Goal: Task Accomplishment & Management: Manage account settings

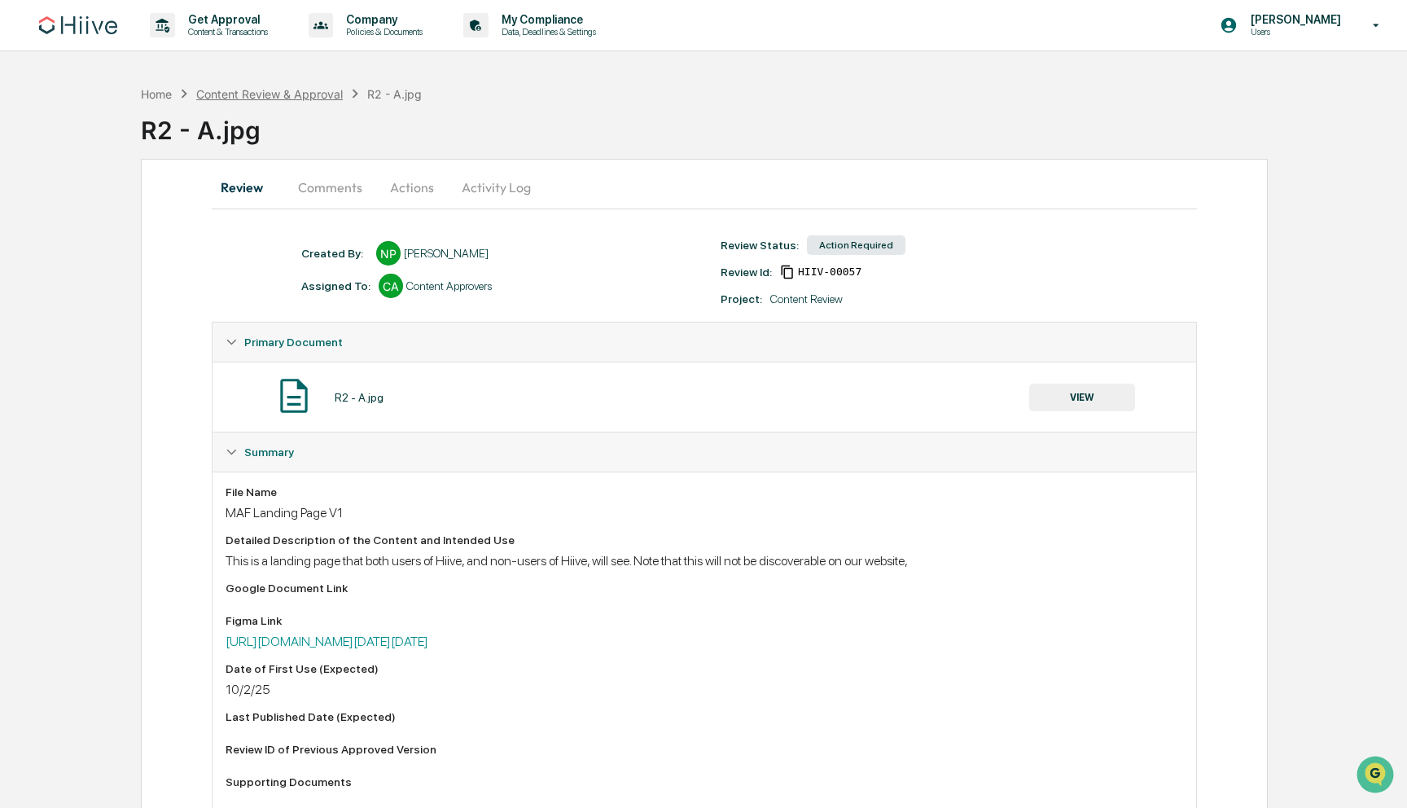
click at [271, 95] on div "Content Review & Approval" at bounding box center [269, 94] width 147 height 14
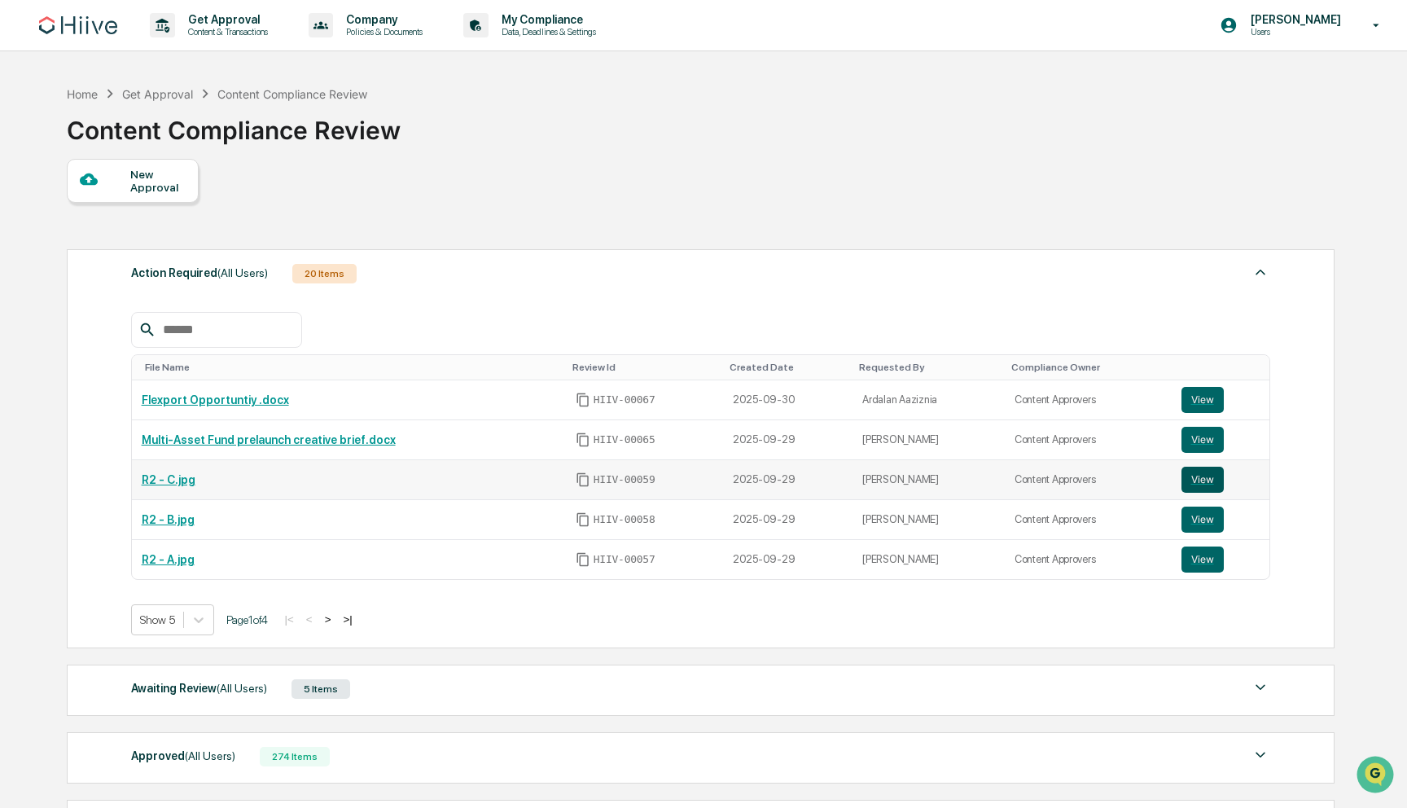
click at [1209, 480] on button "View" at bounding box center [1203, 480] width 42 height 26
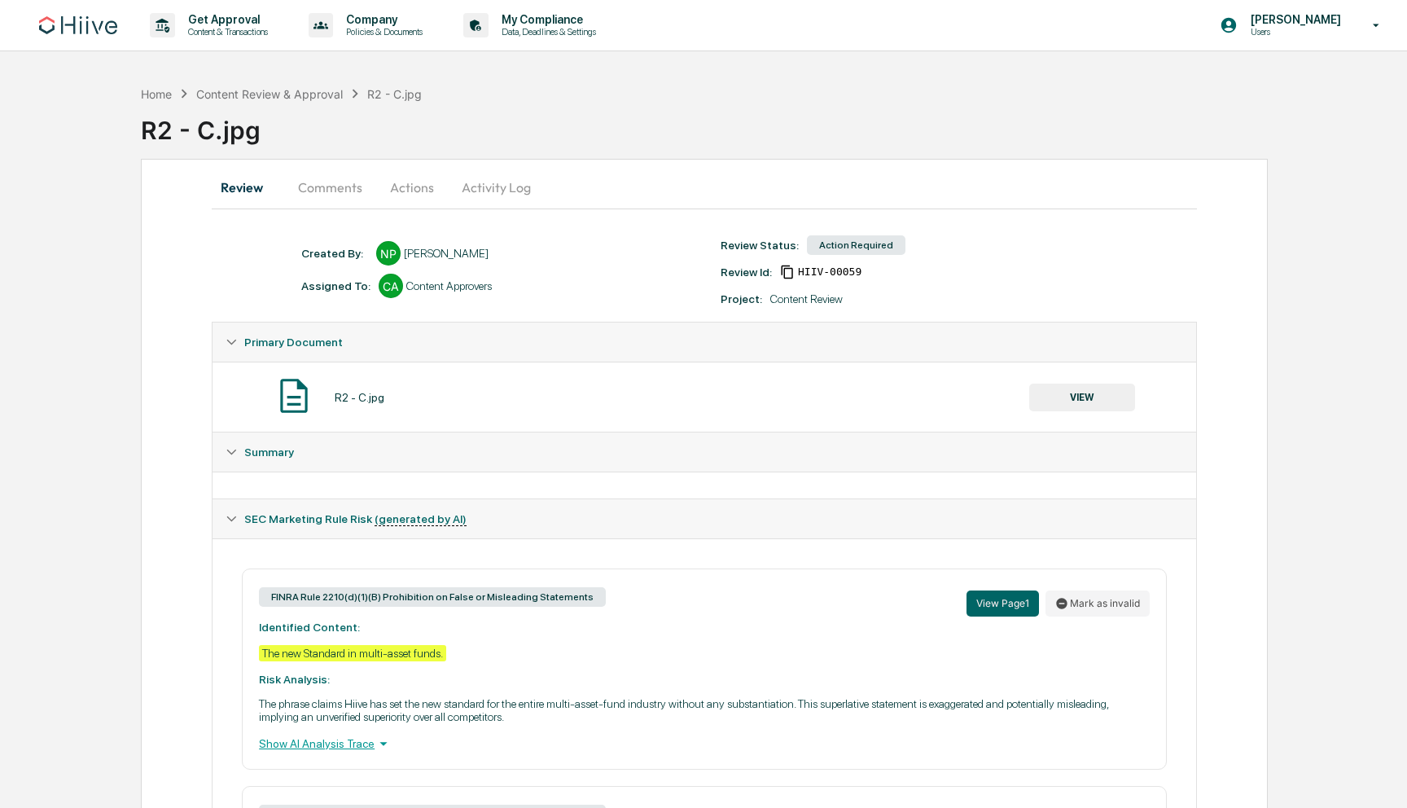
click at [416, 195] on button "Actions" at bounding box center [411, 187] width 73 height 39
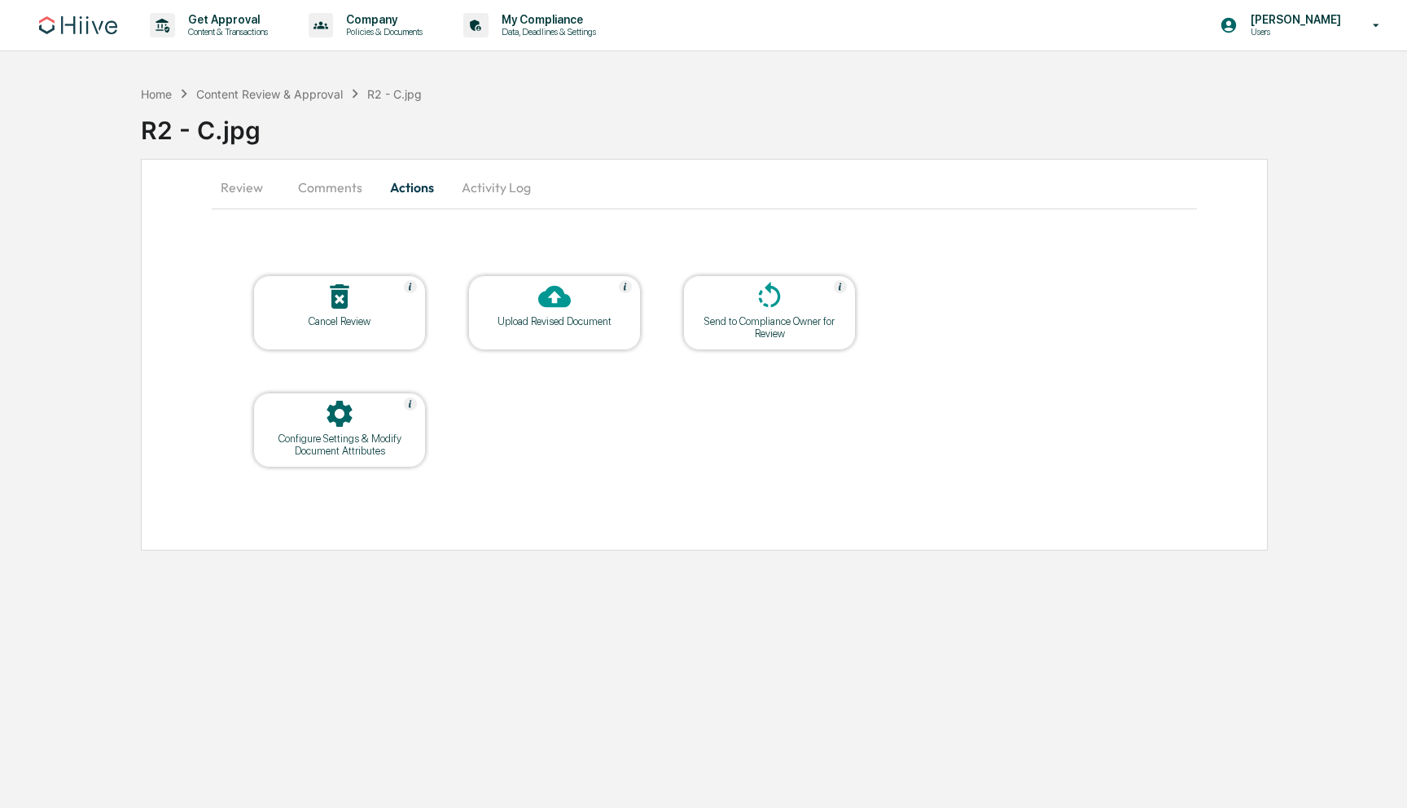
click at [563, 317] on div "Upload Revised Document" at bounding box center [554, 321] width 147 height 12
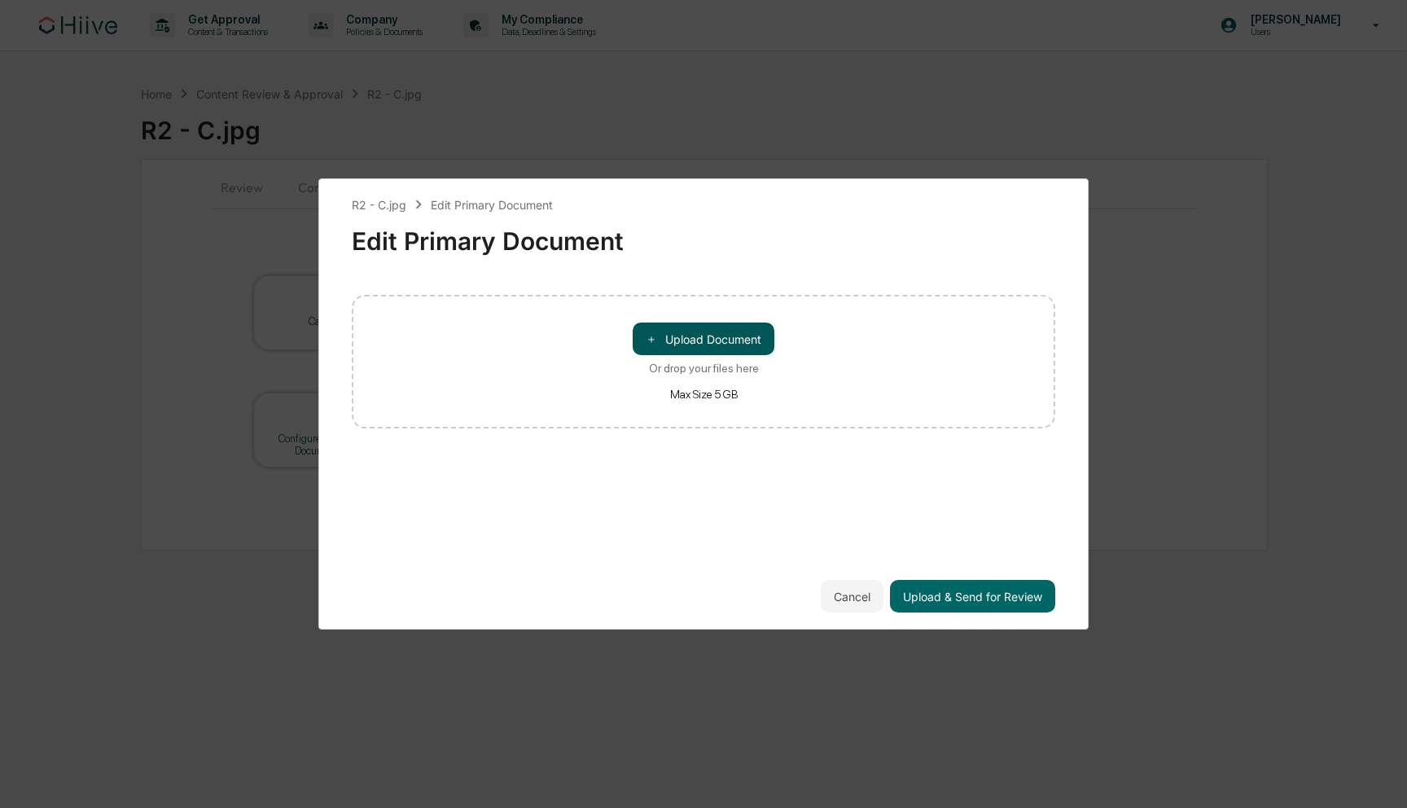
click at [706, 331] on button "＋ Upload Document" at bounding box center [704, 339] width 142 height 33
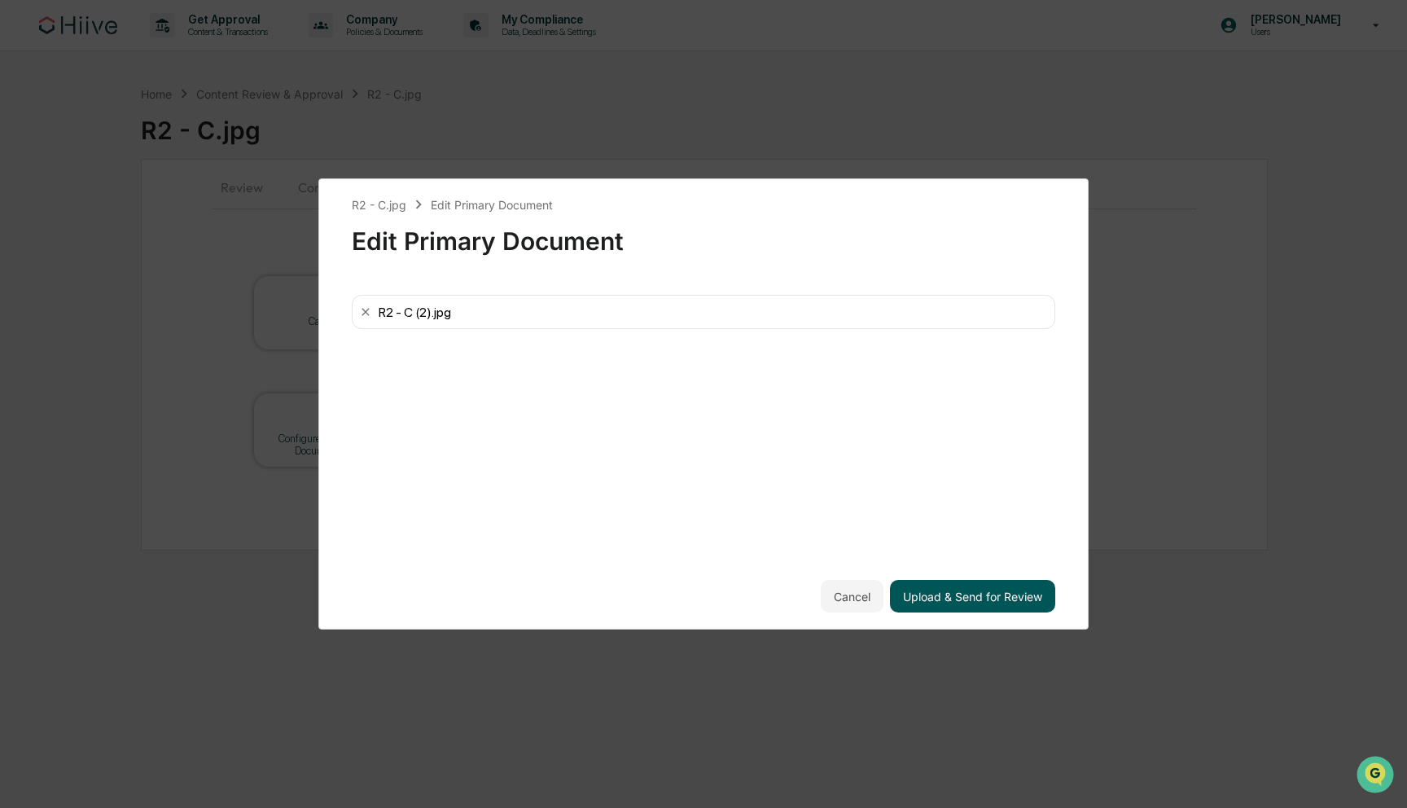
click at [954, 594] on button "Upload & Send for Review" at bounding box center [972, 596] width 165 height 33
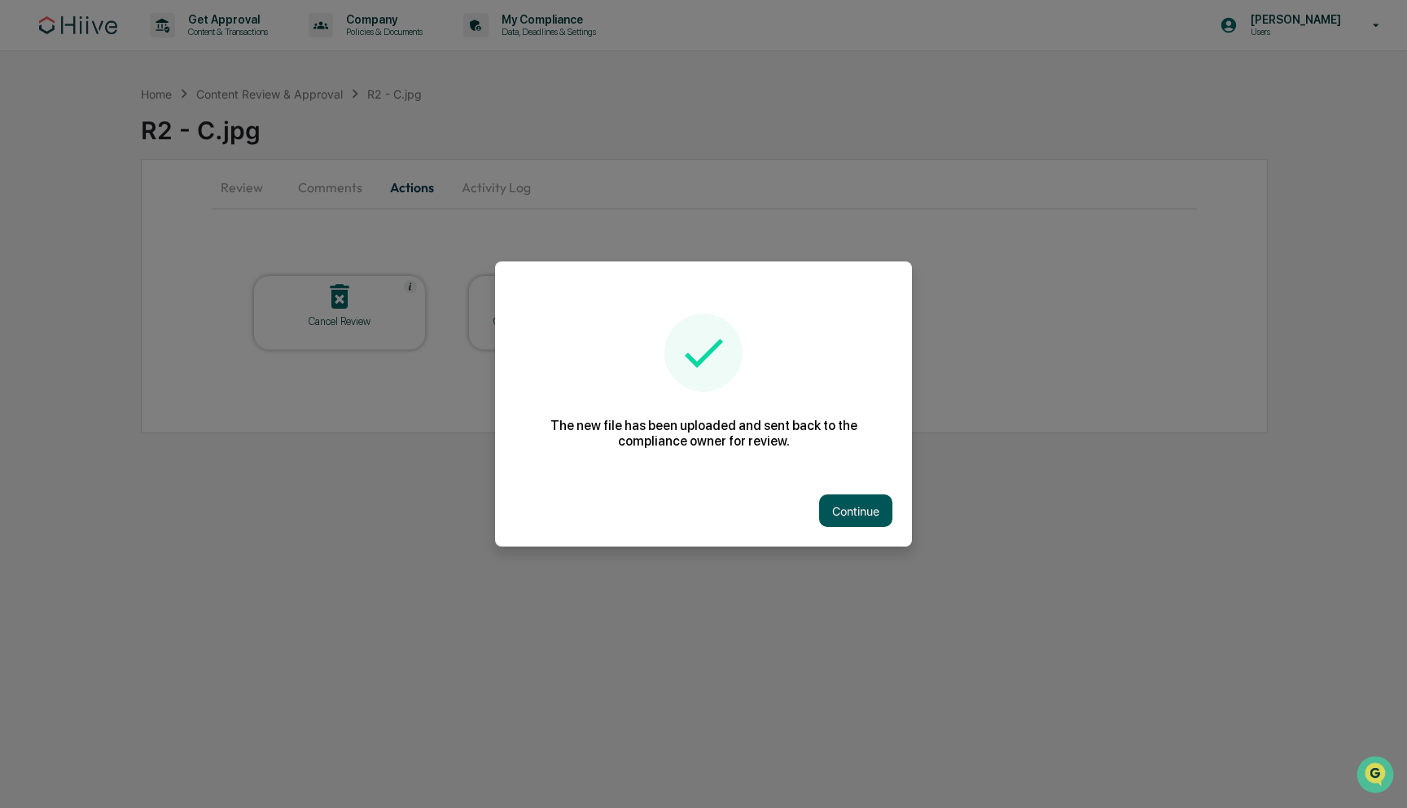
click at [837, 496] on button "Continue" at bounding box center [855, 510] width 73 height 33
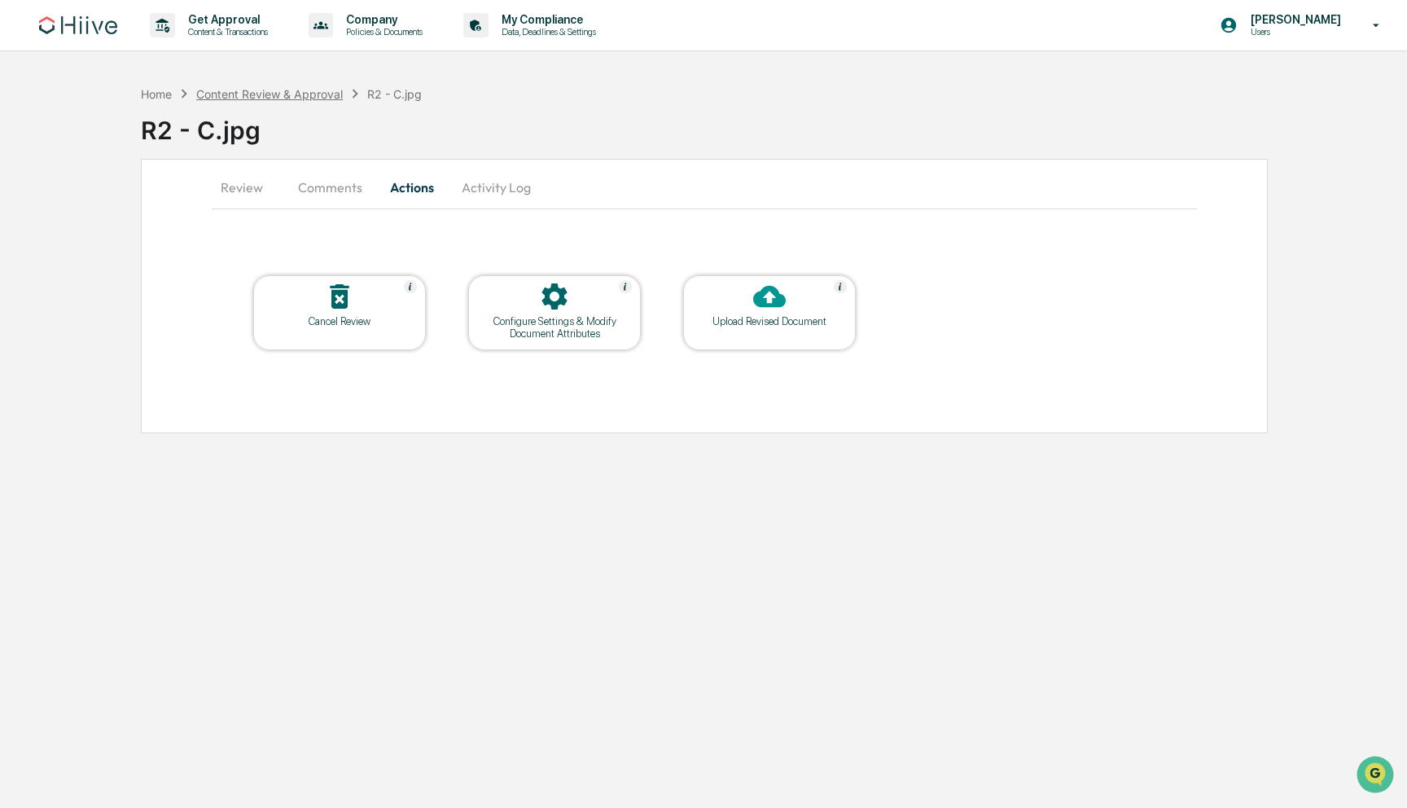
click at [265, 90] on div "Content Review & Approval" at bounding box center [269, 94] width 147 height 14
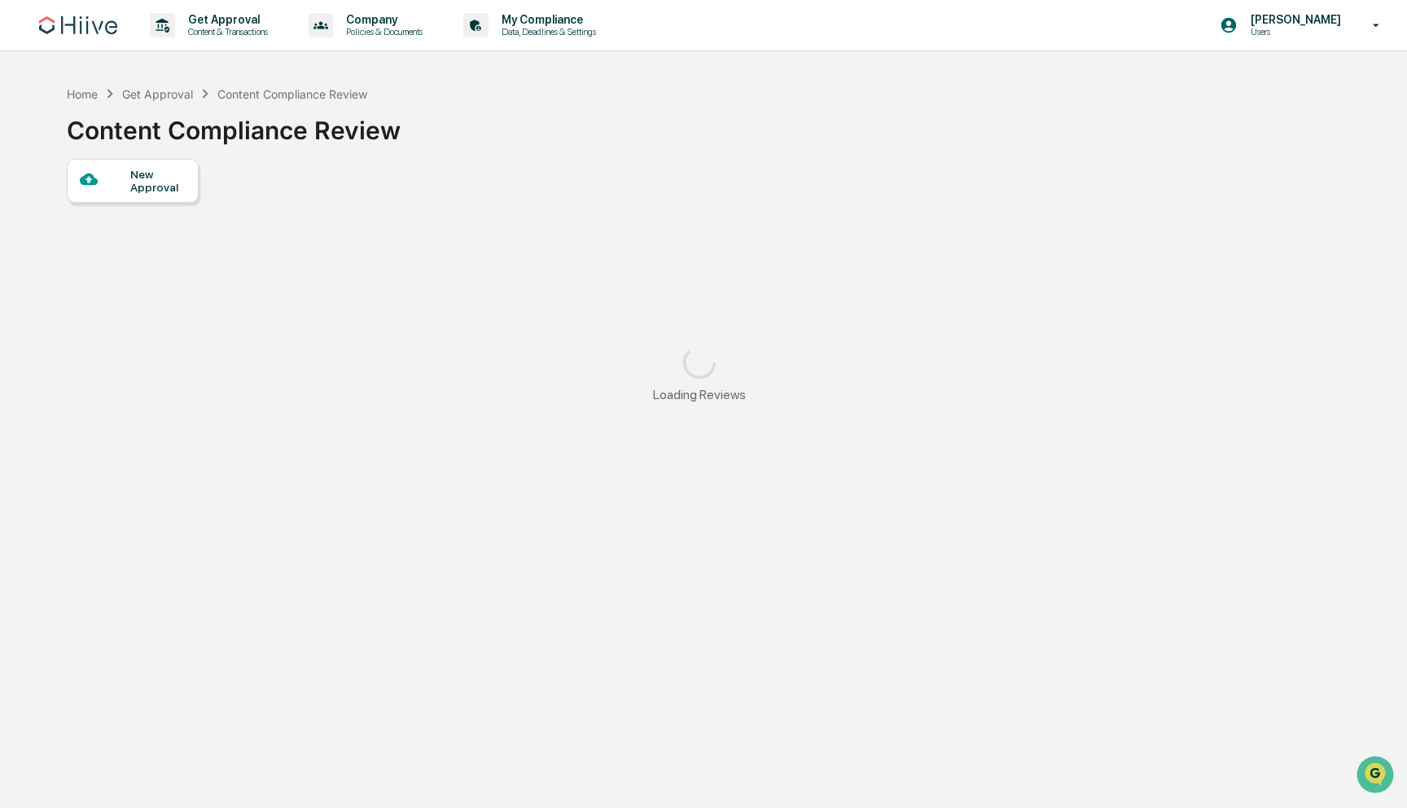
click at [157, 86] on div "Home Get Approval Content Compliance Review" at bounding box center [217, 94] width 301 height 18
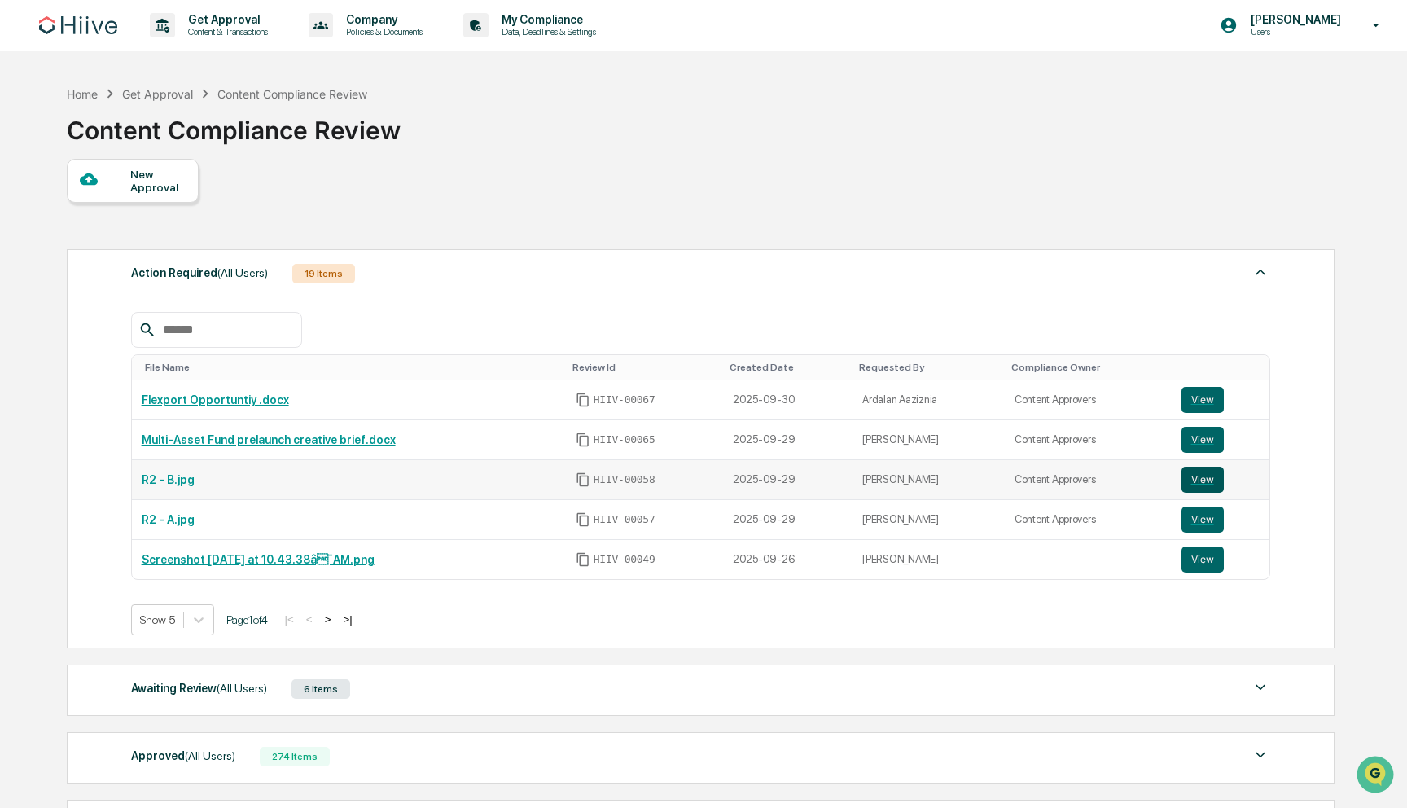
click at [1204, 480] on button "View" at bounding box center [1203, 480] width 42 height 26
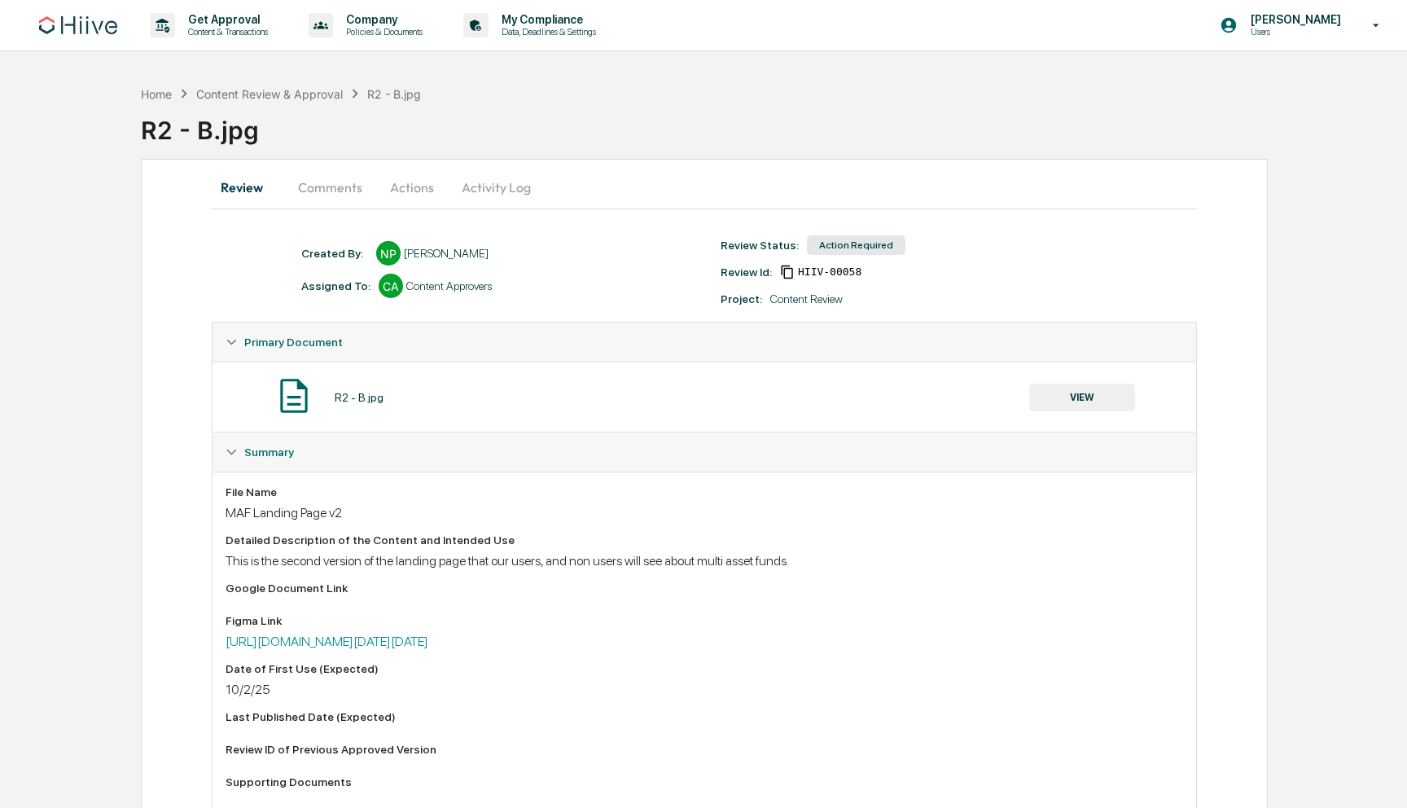
click at [339, 192] on button "Comments" at bounding box center [330, 187] width 90 height 39
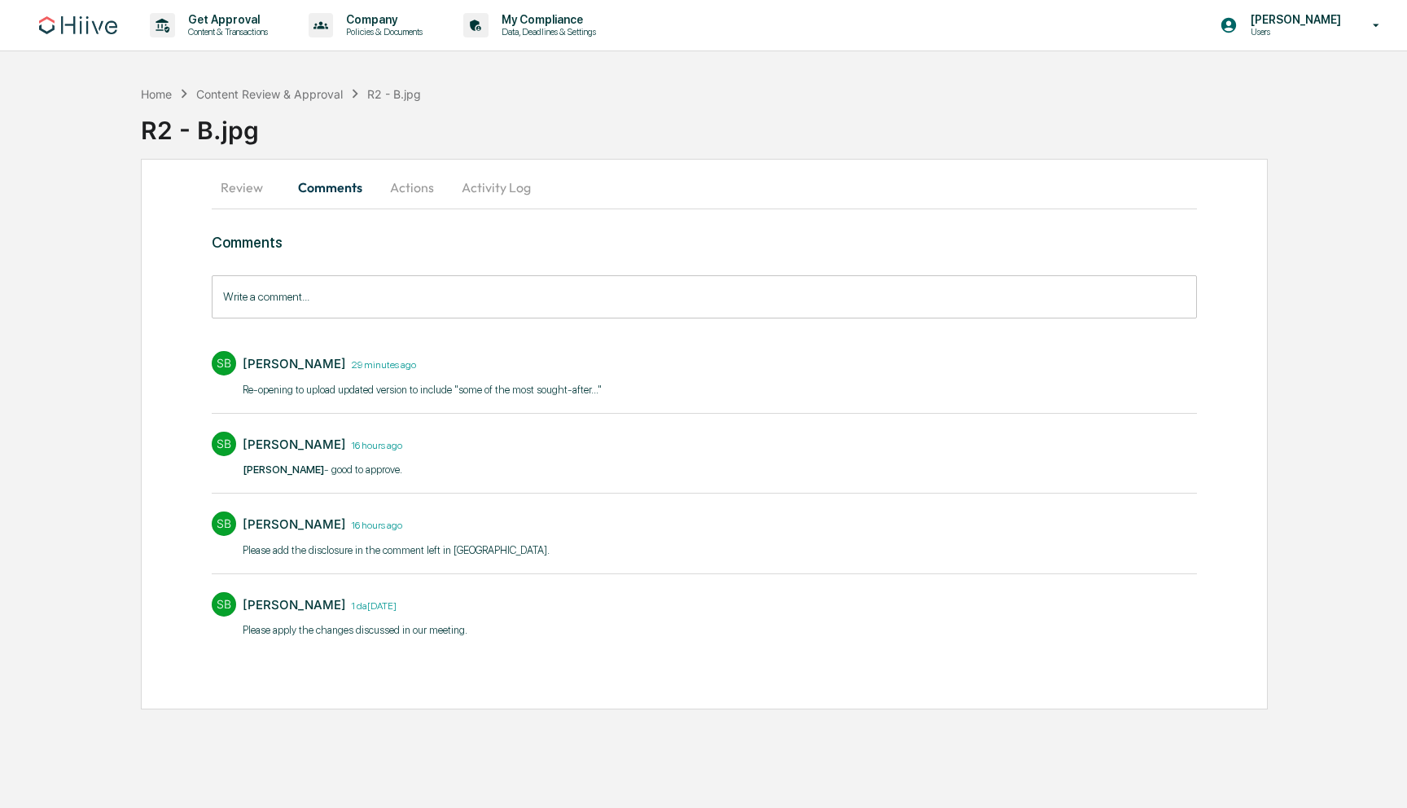
click at [425, 191] on button "Actions" at bounding box center [411, 187] width 73 height 39
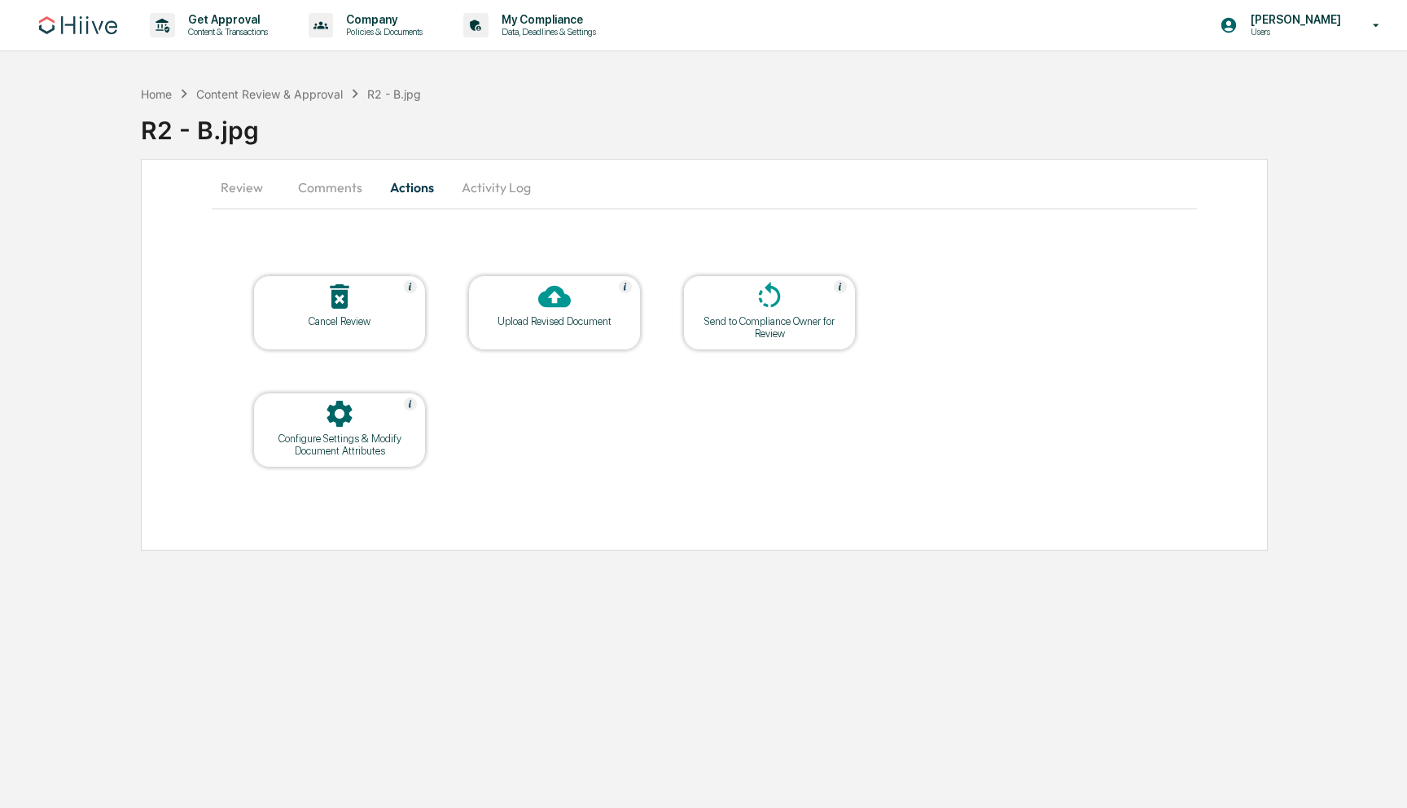
click at [556, 316] on div "Upload Revised Document" at bounding box center [554, 321] width 147 height 12
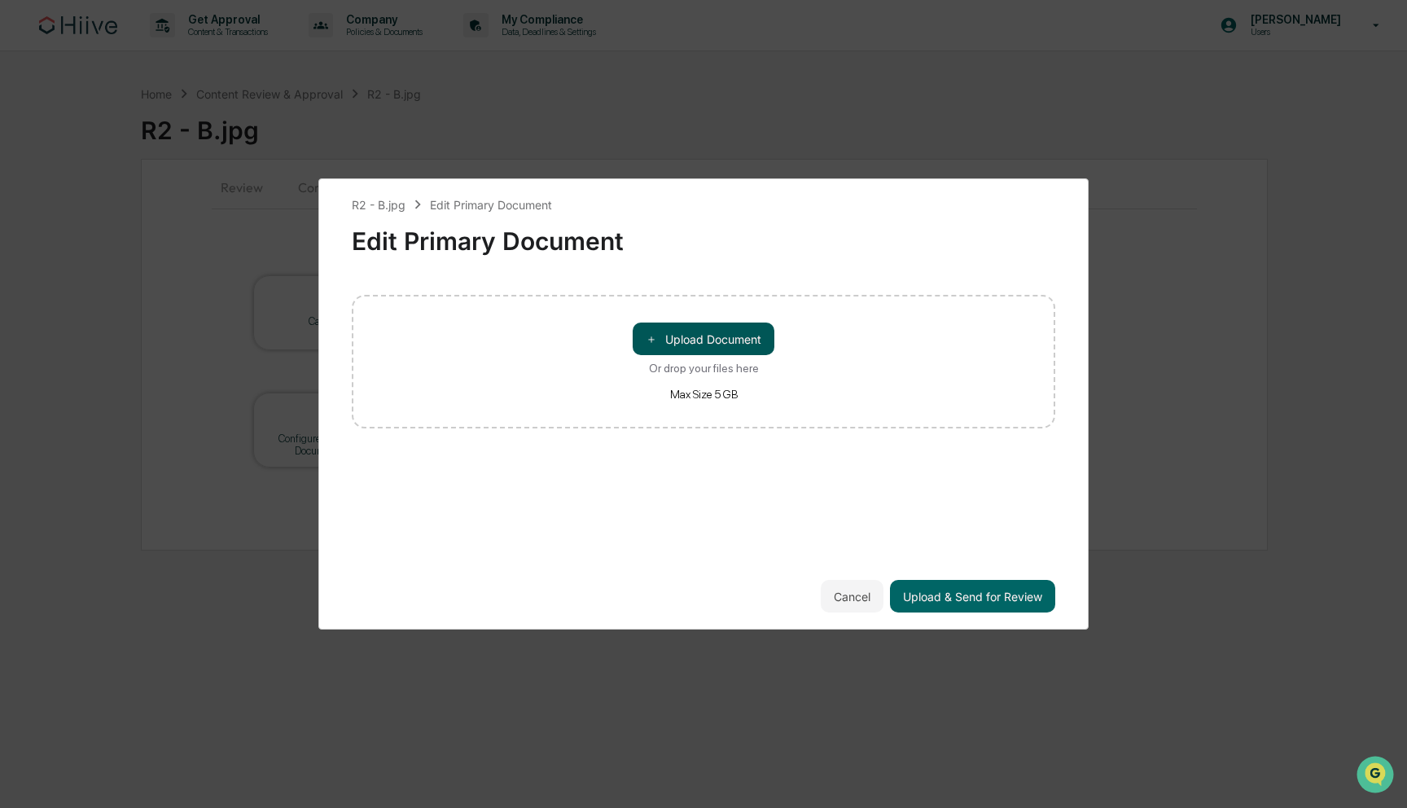
click at [729, 341] on button "＋ Upload Document" at bounding box center [704, 339] width 142 height 33
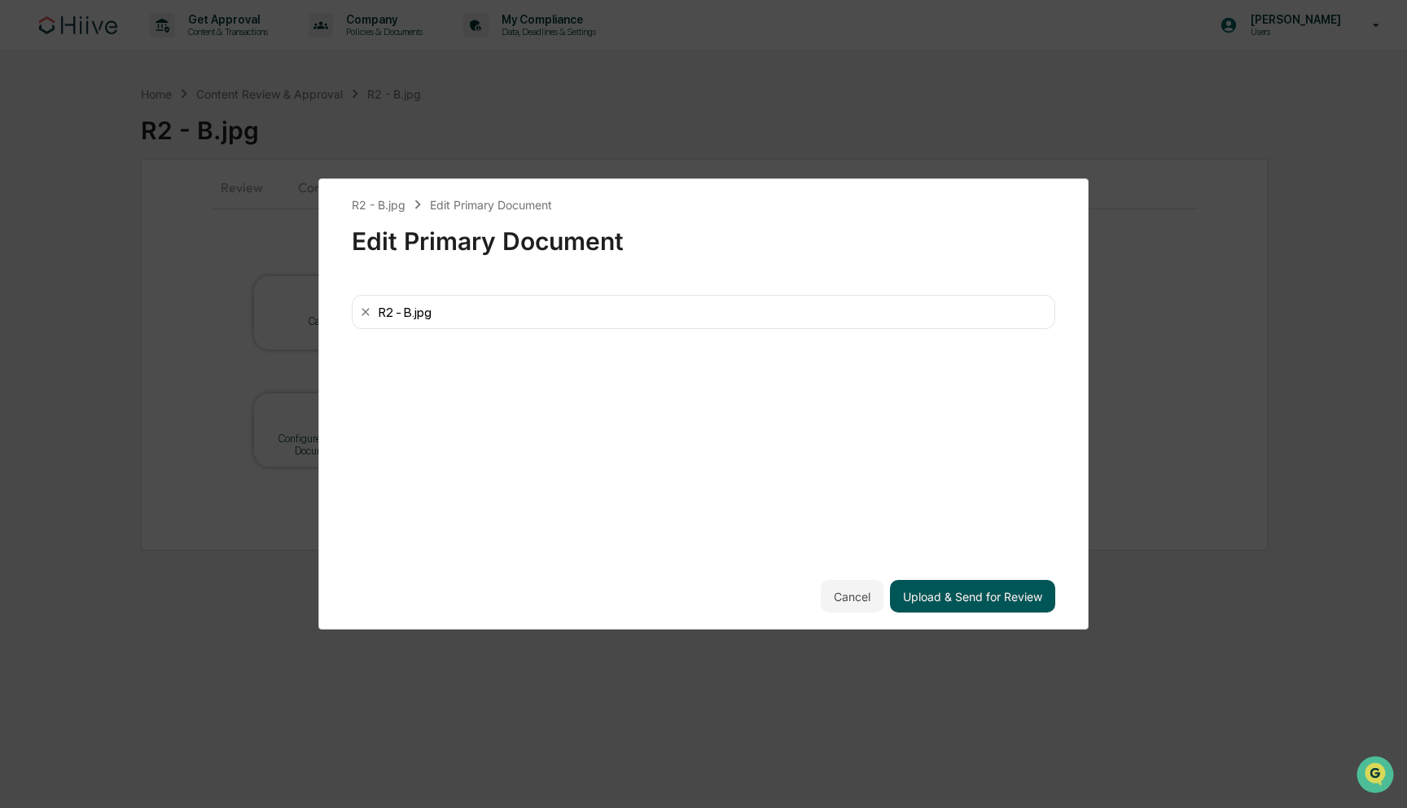
click at [980, 585] on button "Upload & Send for Review" at bounding box center [972, 596] width 165 height 33
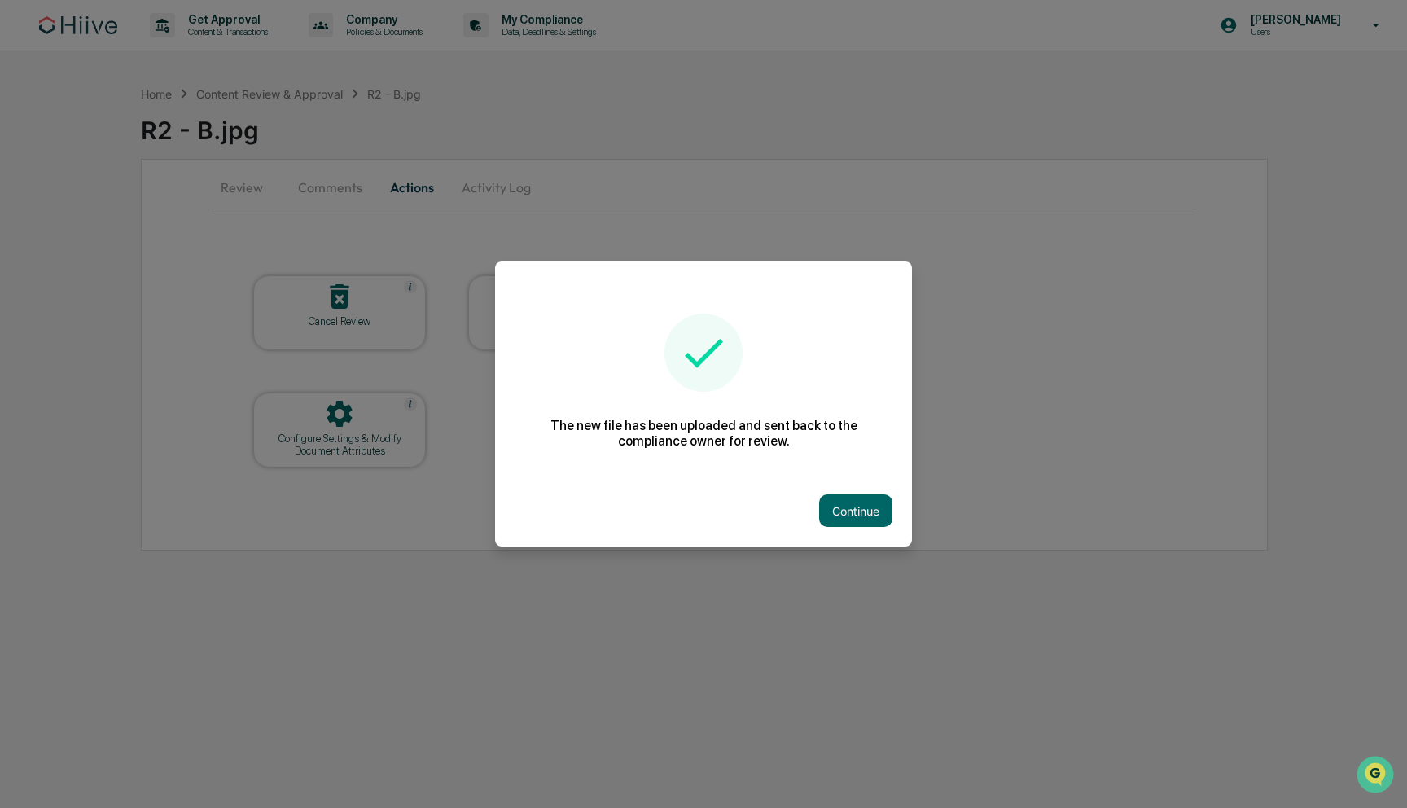
click at [853, 492] on div "Continue" at bounding box center [703, 511] width 417 height 72
click at [853, 498] on button "Continue" at bounding box center [855, 510] width 73 height 33
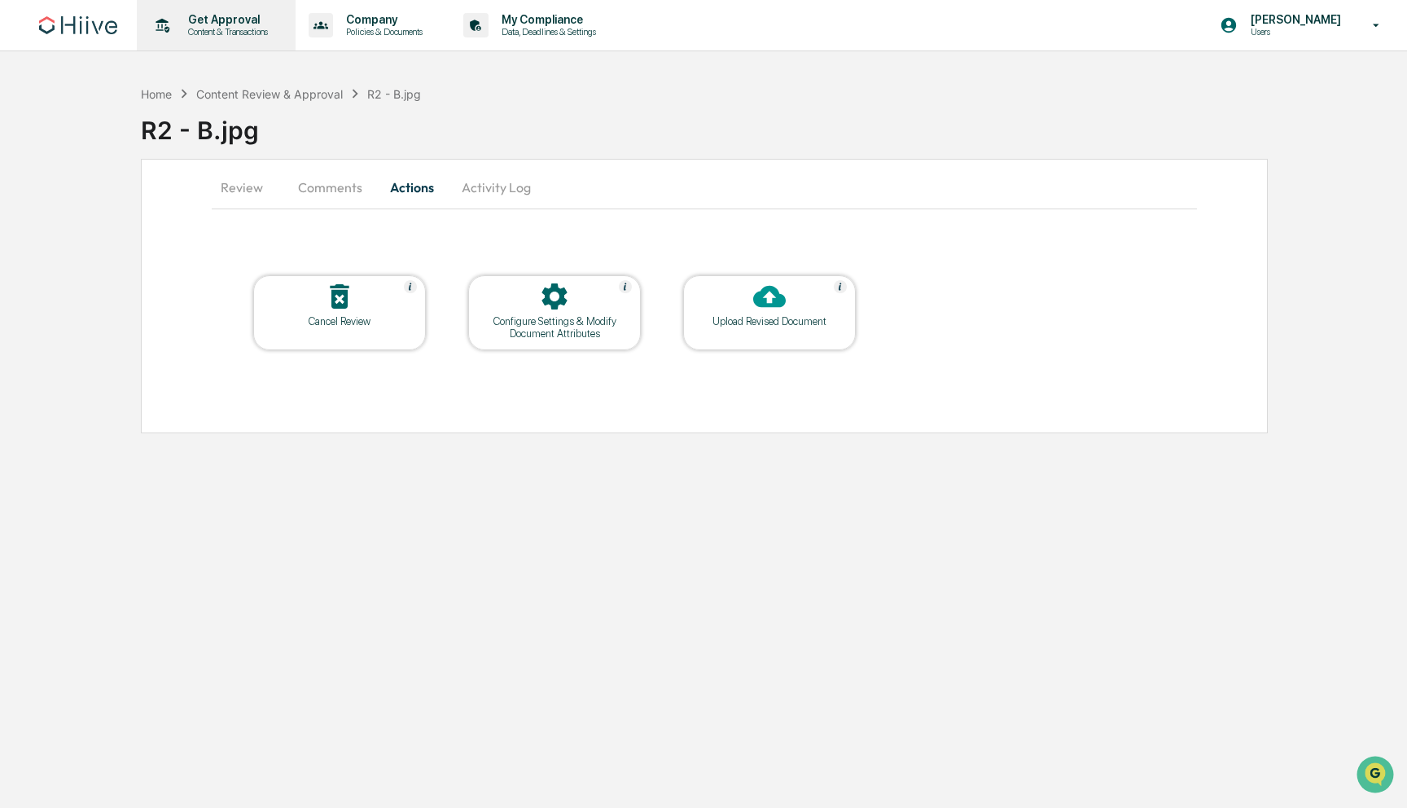
click at [219, 20] on p "Get Approval" at bounding box center [225, 19] width 101 height 13
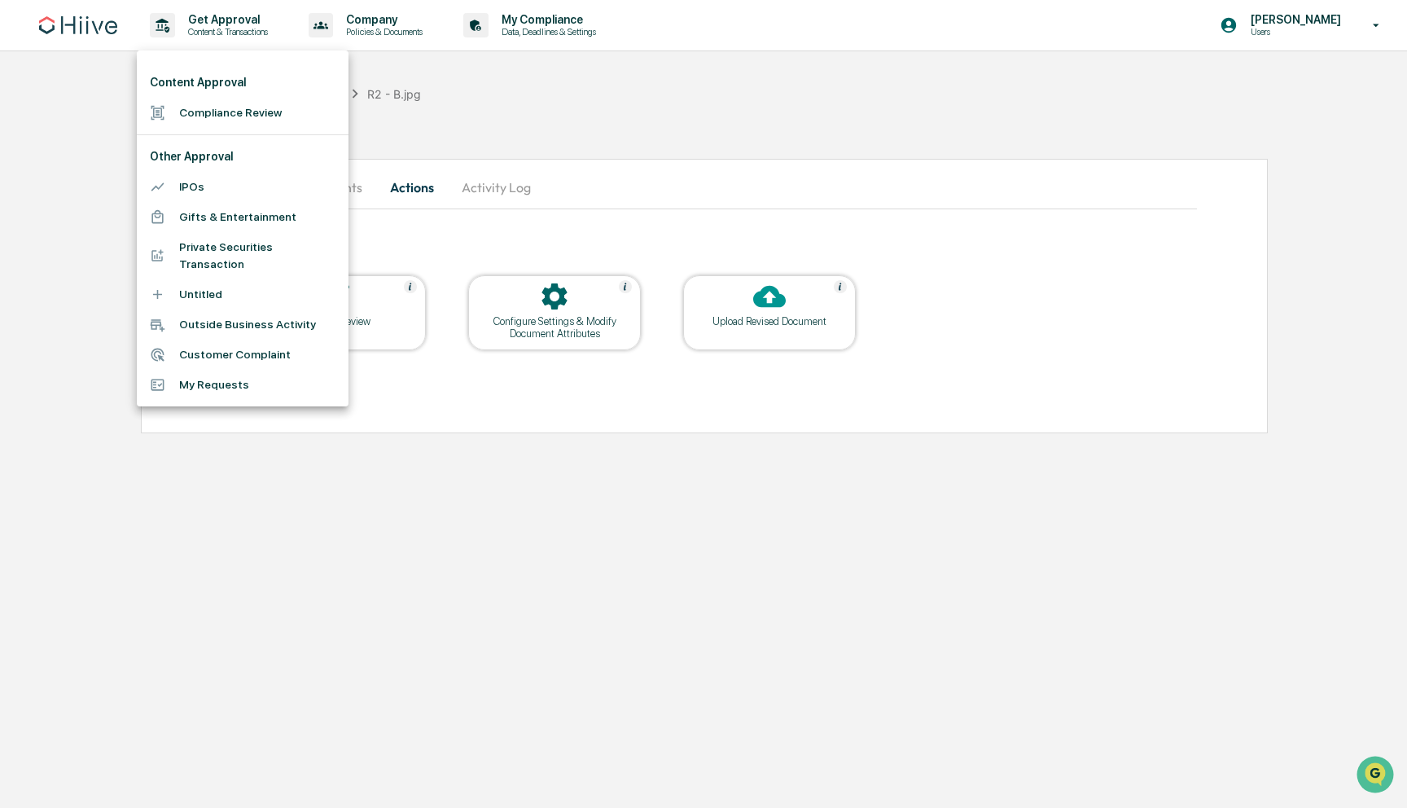
click at [191, 118] on li "Compliance Review" at bounding box center [243, 113] width 212 height 30
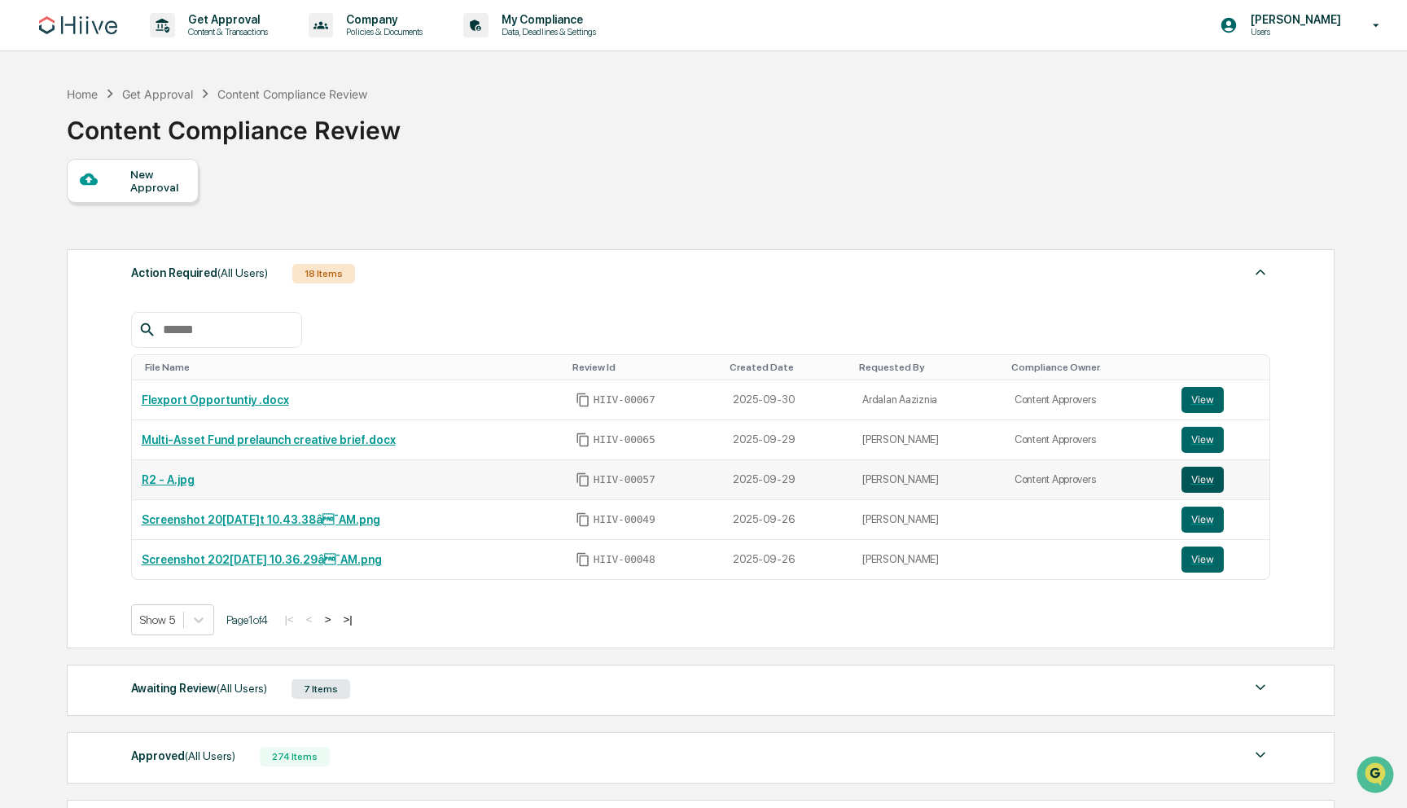
click at [1191, 482] on button "View" at bounding box center [1203, 480] width 42 height 26
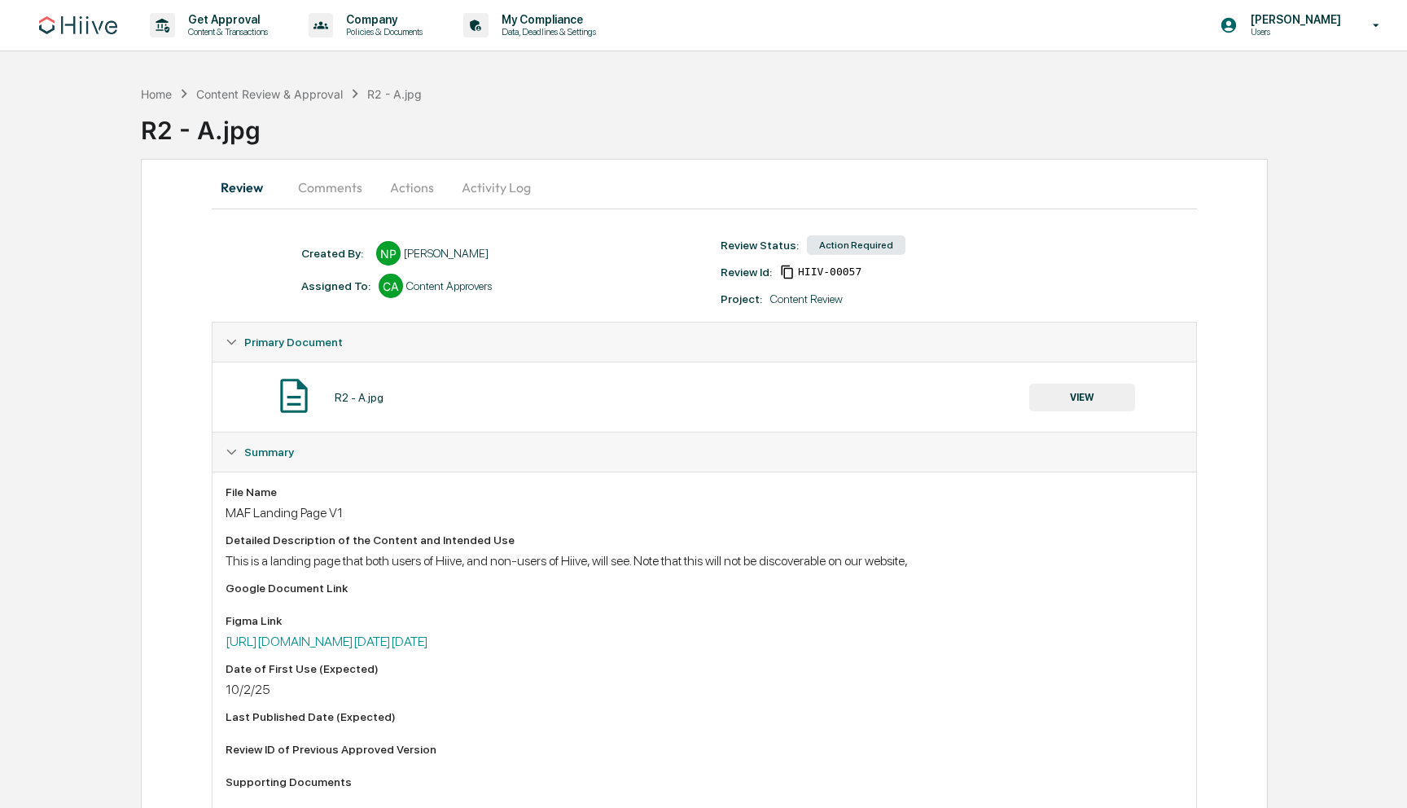
click at [254, 79] on div "Home Content Review & Approval R2 - A.jpg R2 - A.jpg" at bounding box center [774, 117] width 1266 height 81
click at [248, 91] on div "Content Review & Approval" at bounding box center [269, 94] width 147 height 14
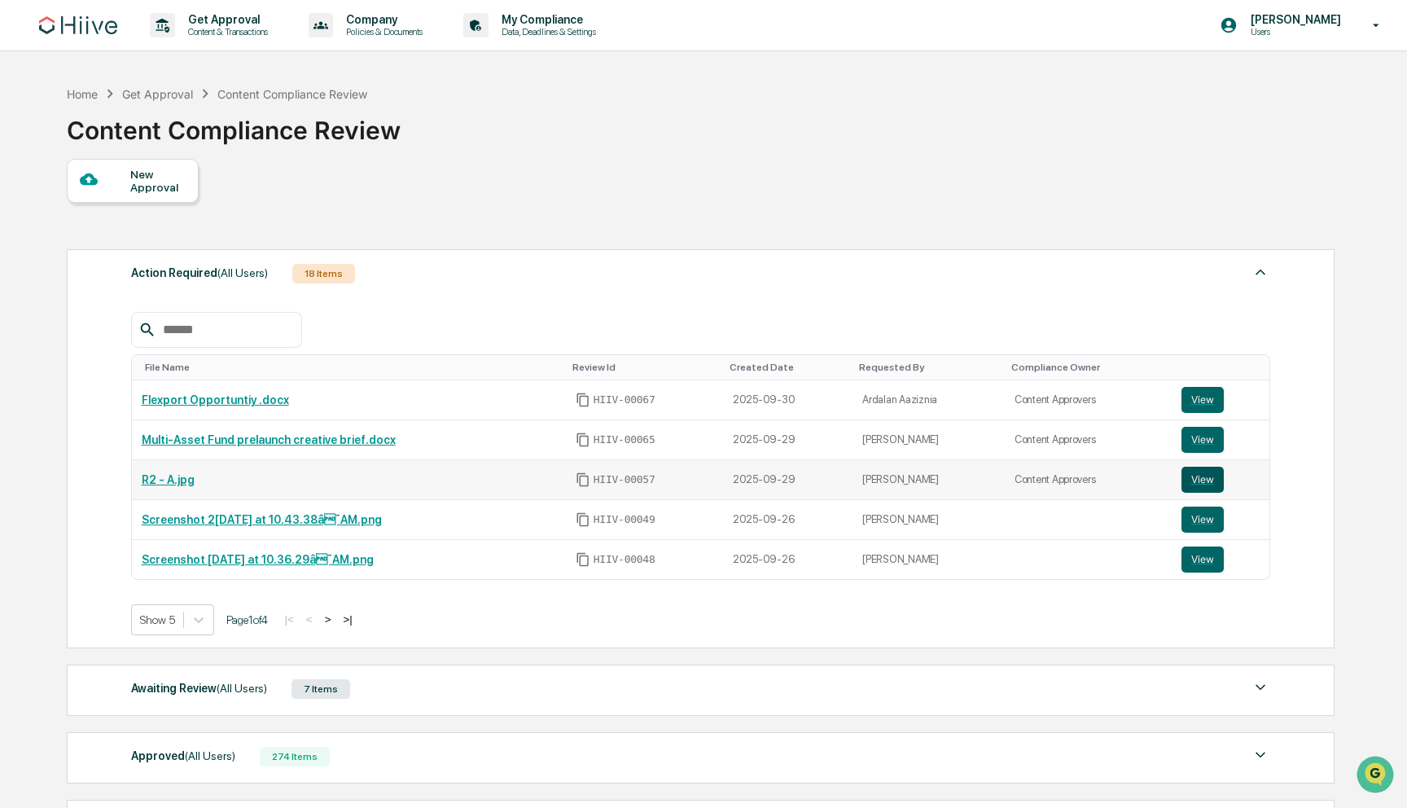
click at [1208, 480] on button "View" at bounding box center [1203, 480] width 42 height 26
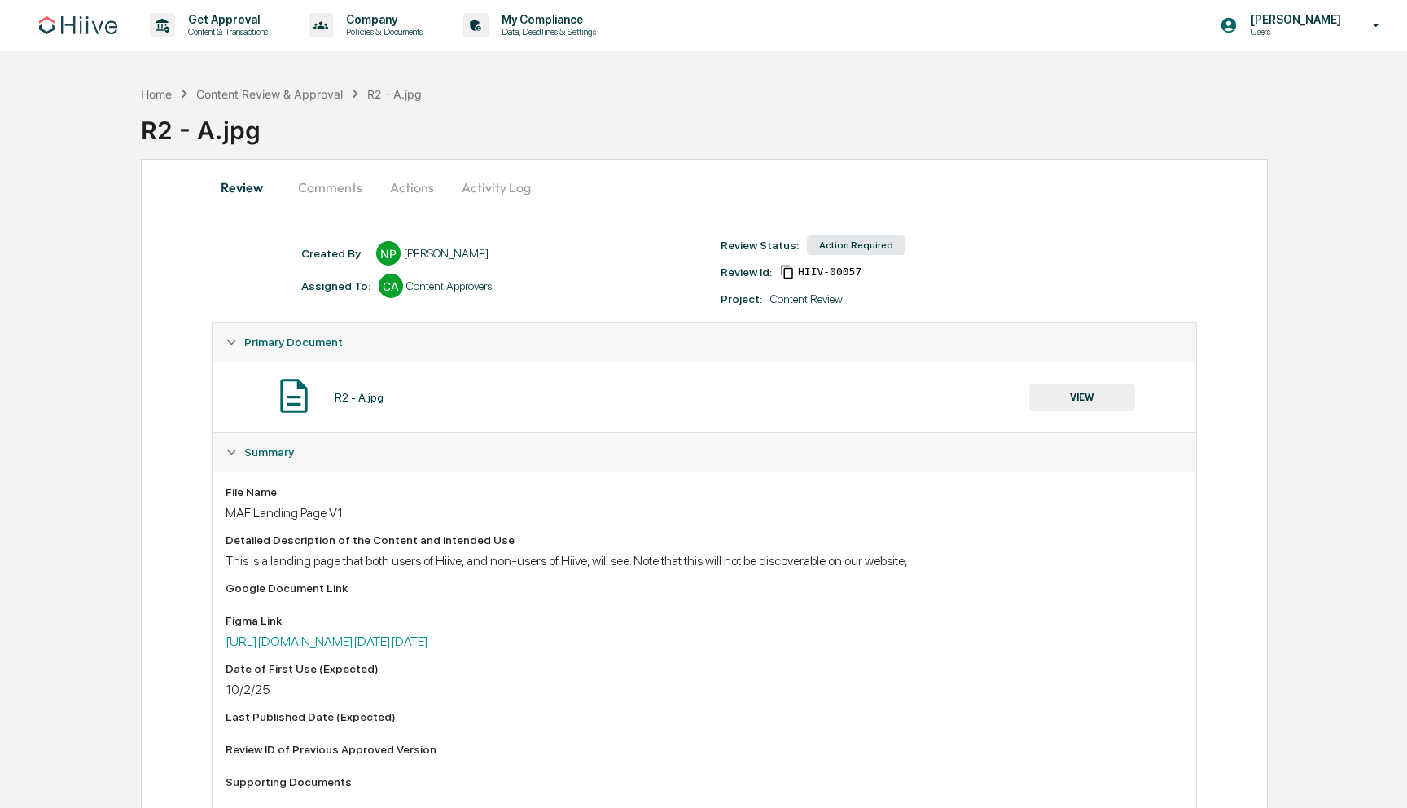
click at [305, 185] on button "Comments" at bounding box center [330, 187] width 90 height 39
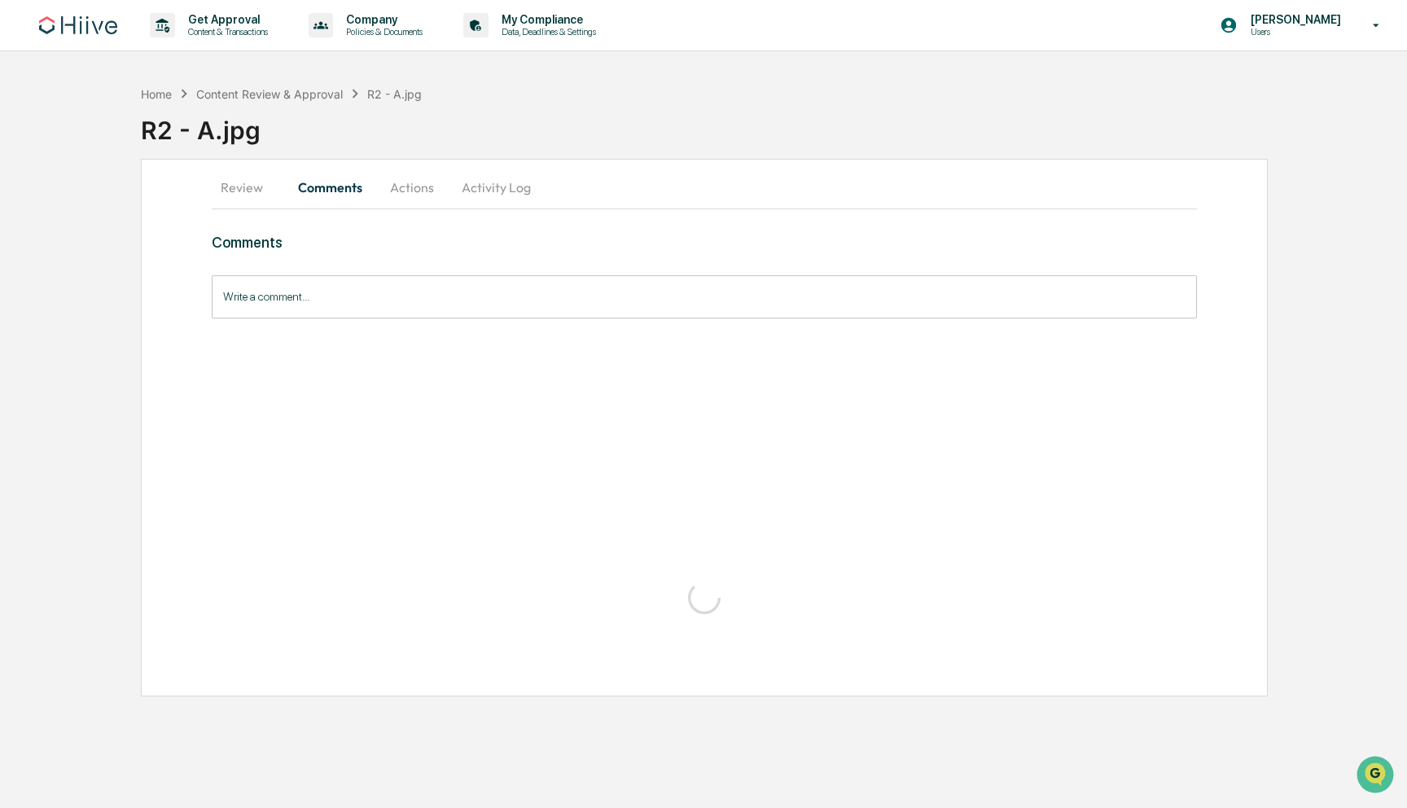
click at [413, 189] on button "Actions" at bounding box center [411, 187] width 73 height 39
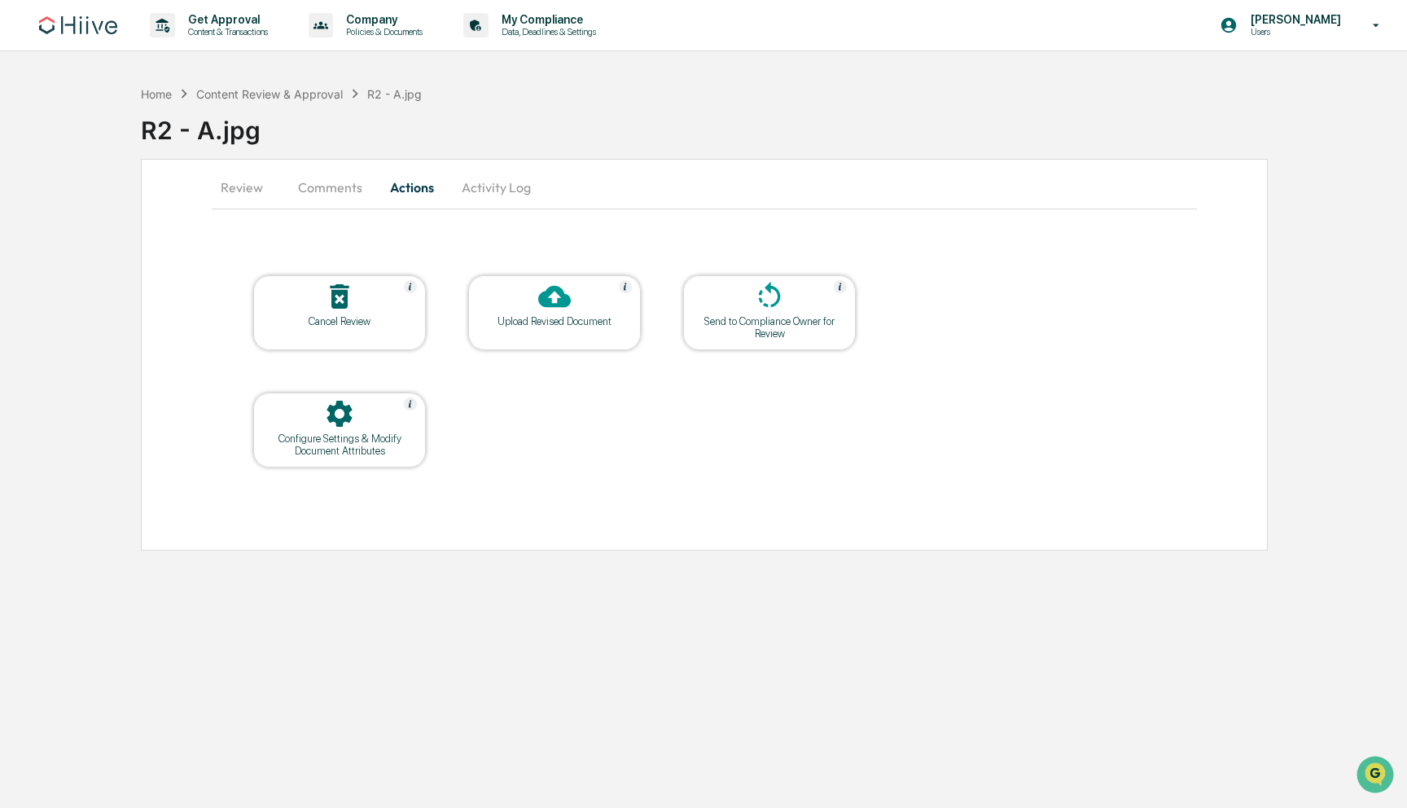
click at [574, 311] on div at bounding box center [554, 297] width 163 height 35
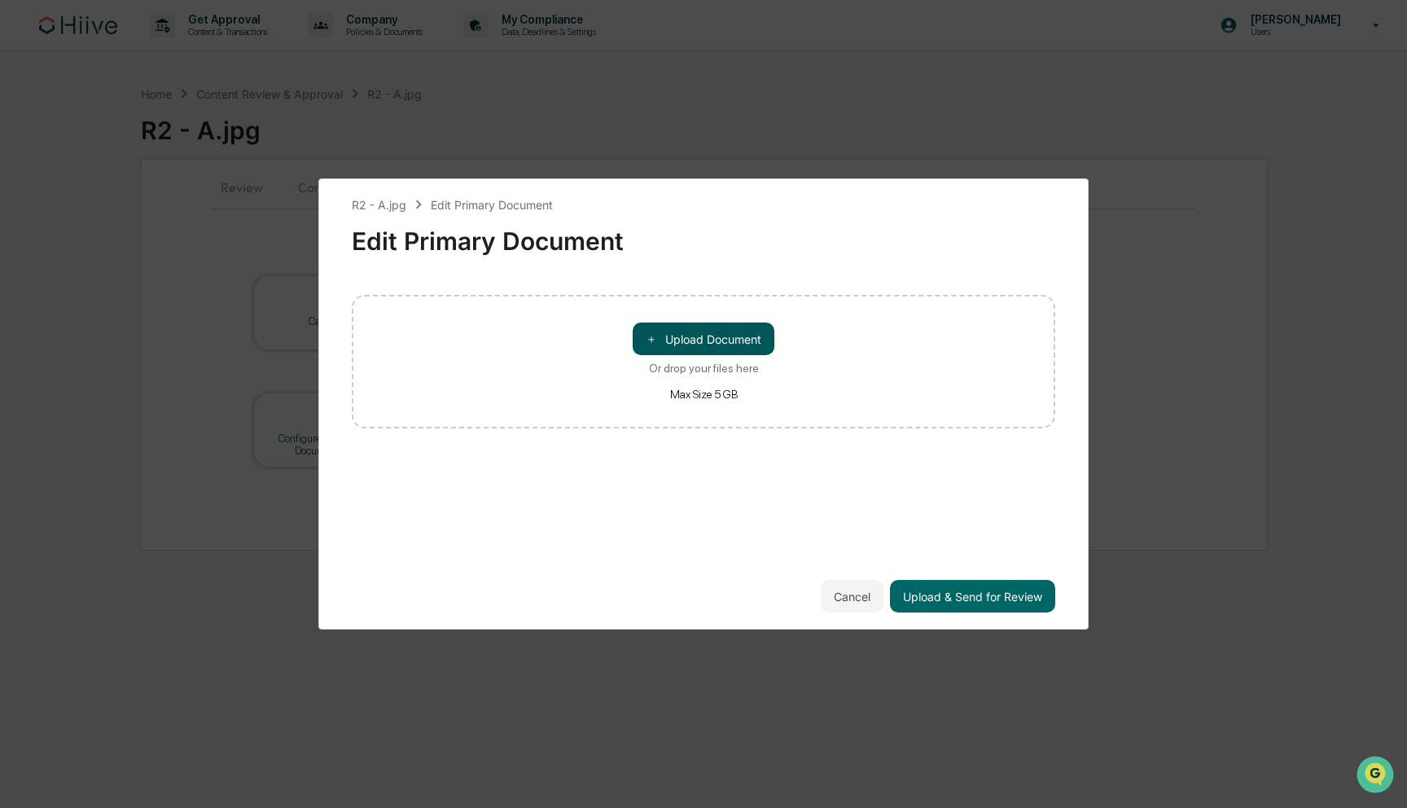
click at [697, 354] on button "＋ Upload Document" at bounding box center [704, 339] width 142 height 33
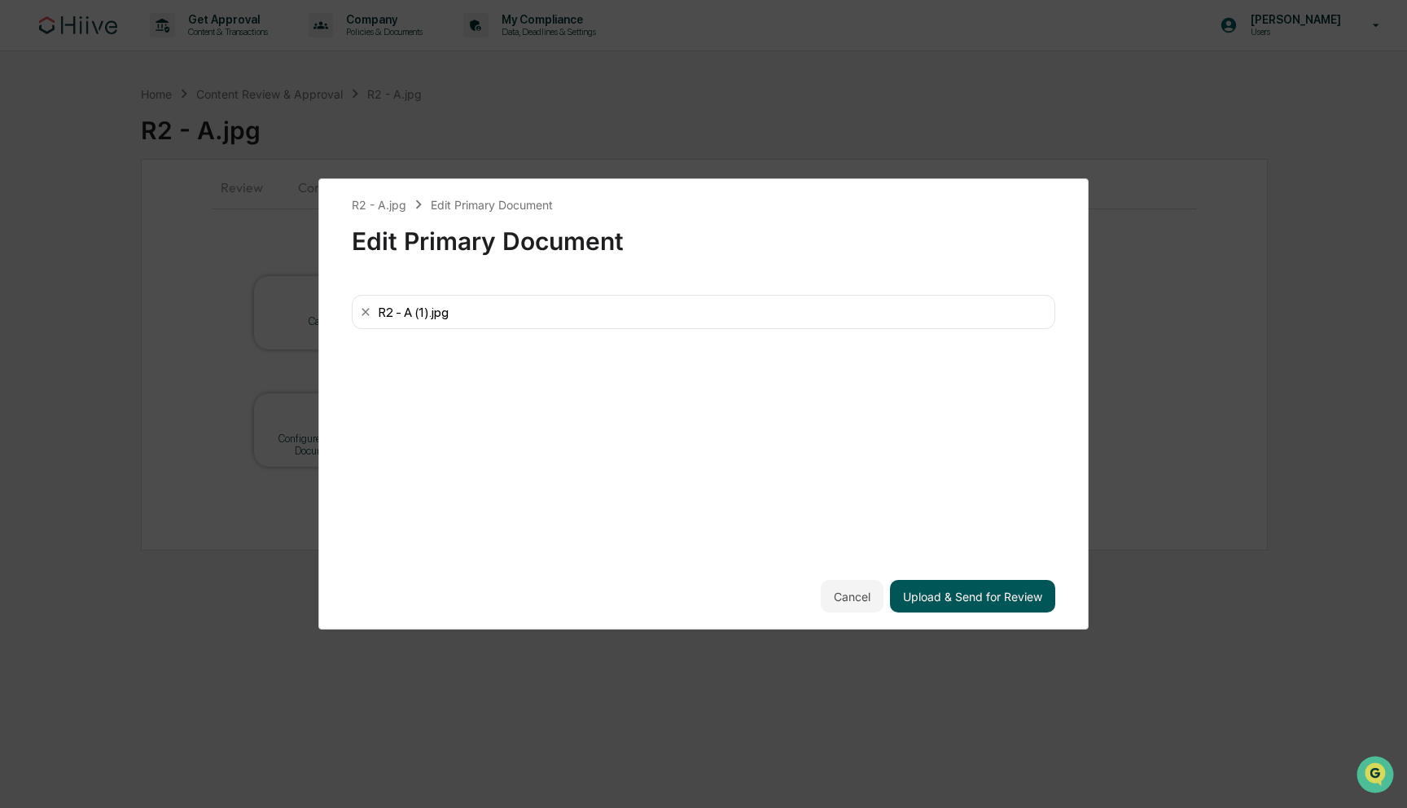
click at [975, 595] on button "Upload & Send for Review" at bounding box center [972, 596] width 165 height 33
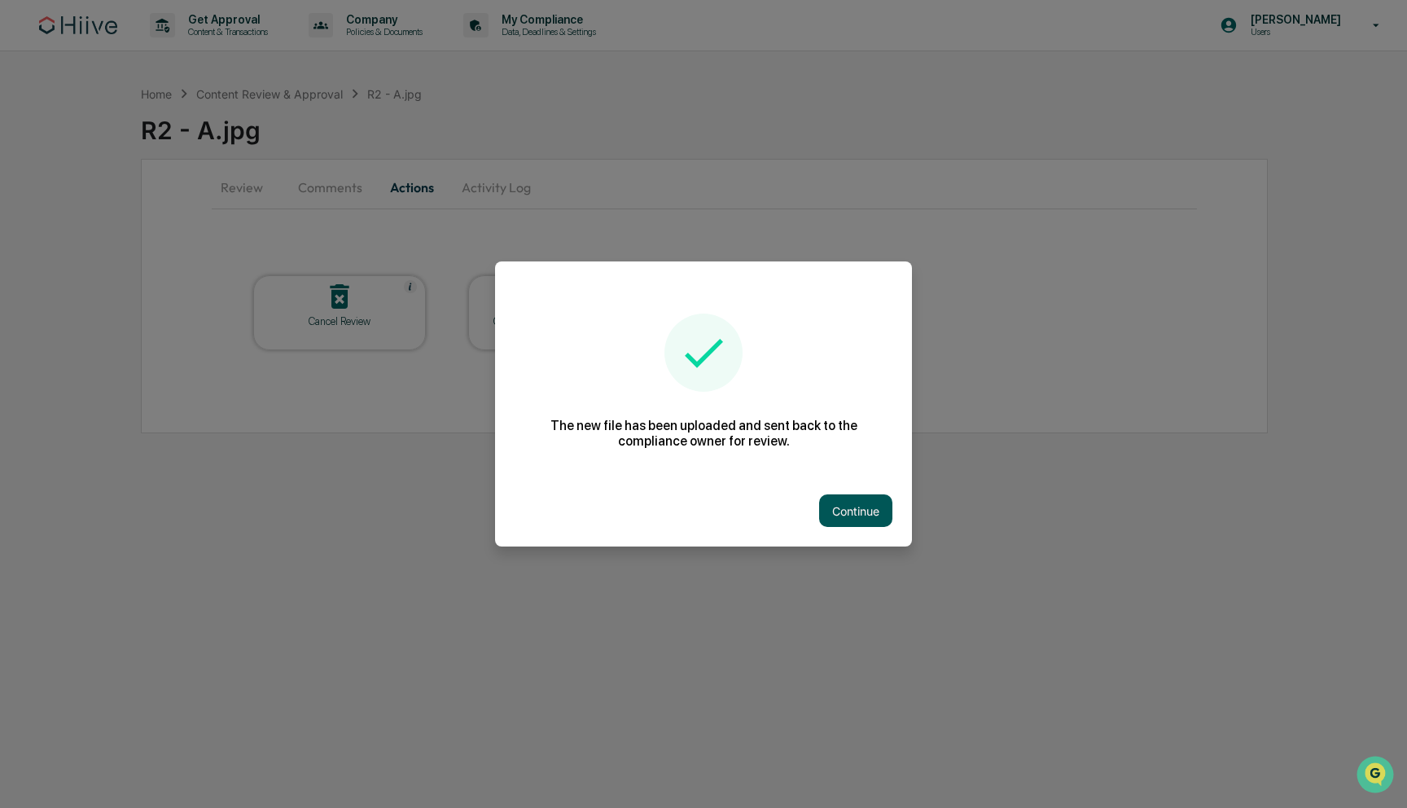
click at [863, 515] on button "Continue" at bounding box center [855, 510] width 73 height 33
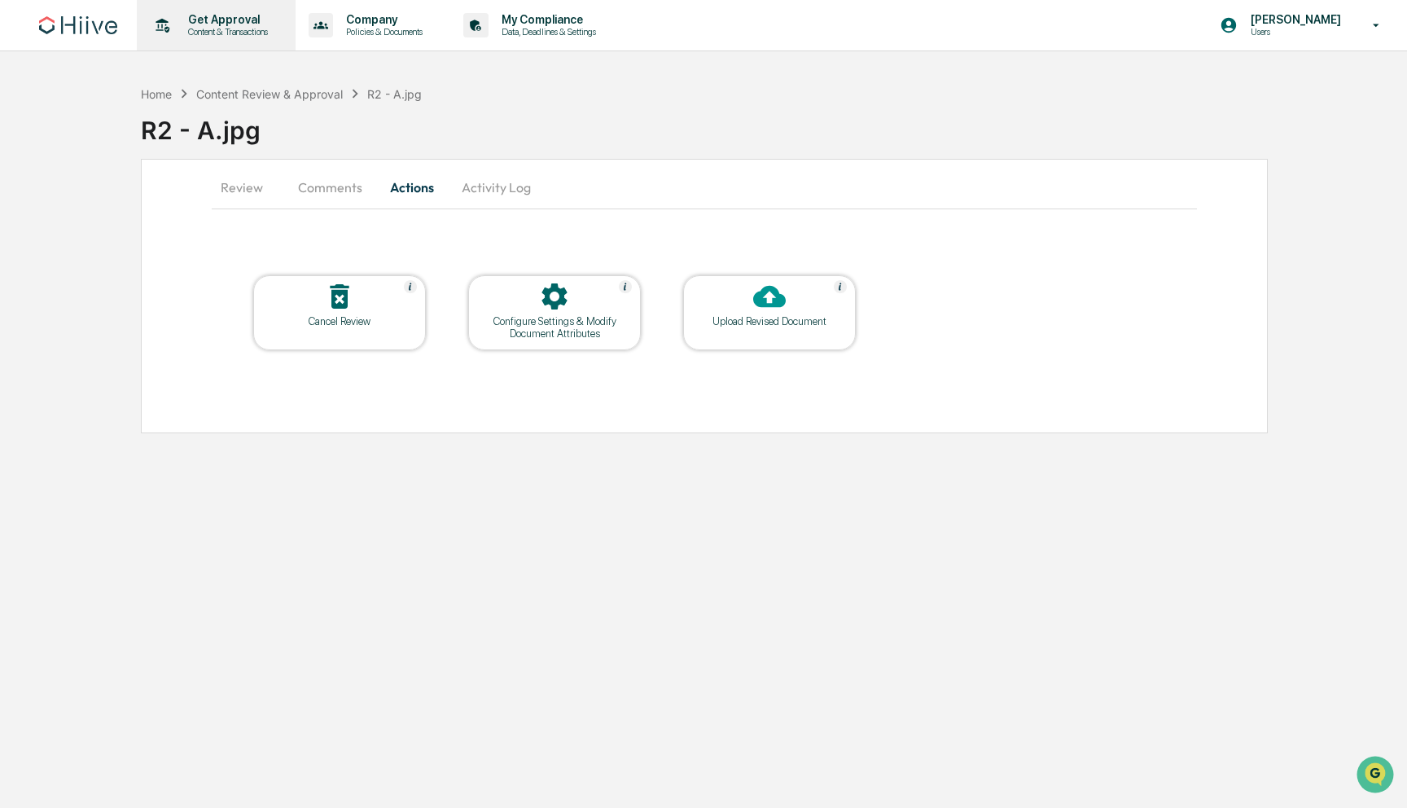
click at [244, 16] on p "Get Approval" at bounding box center [225, 19] width 101 height 13
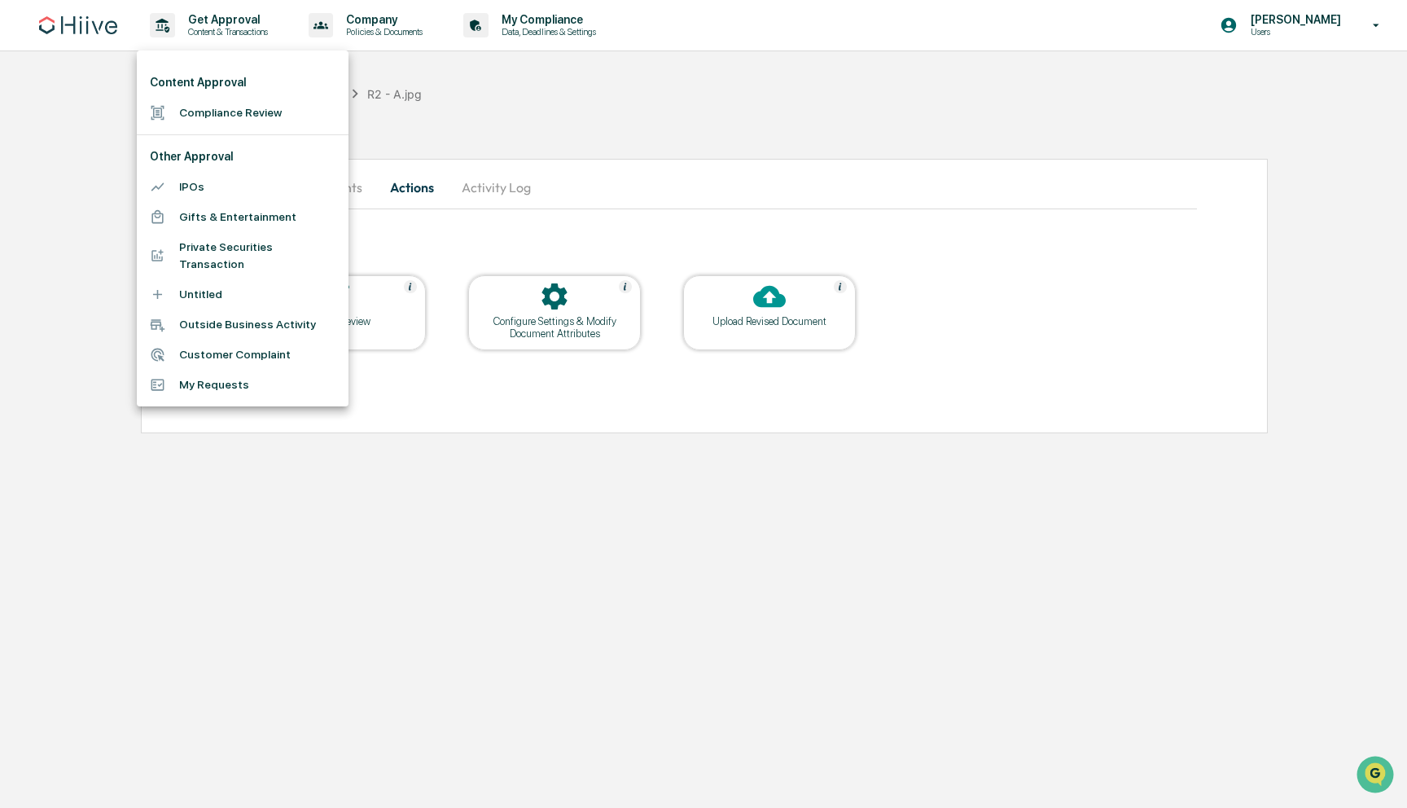
click at [207, 113] on li "Compliance Review" at bounding box center [243, 113] width 212 height 30
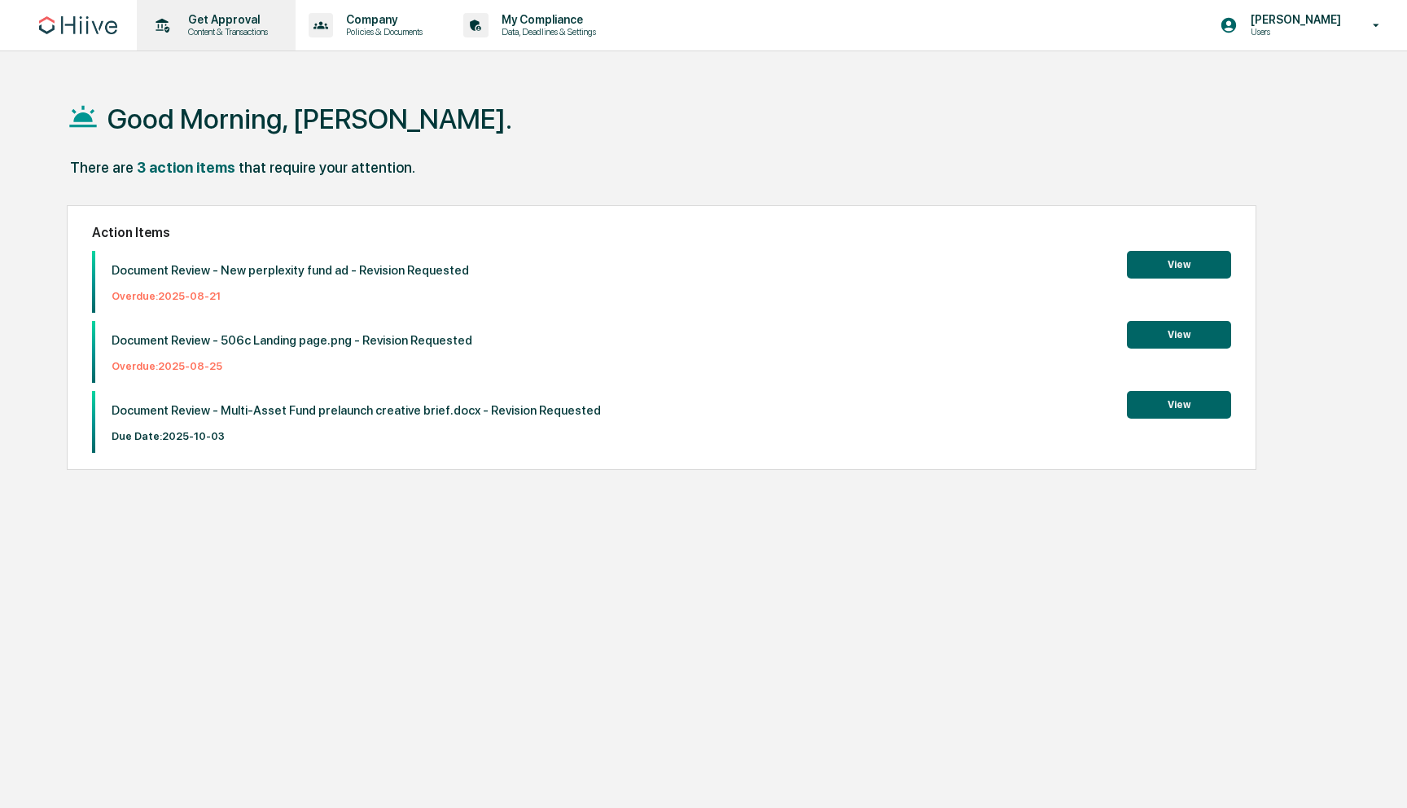
click at [235, 24] on p "Get Approval" at bounding box center [225, 19] width 101 height 13
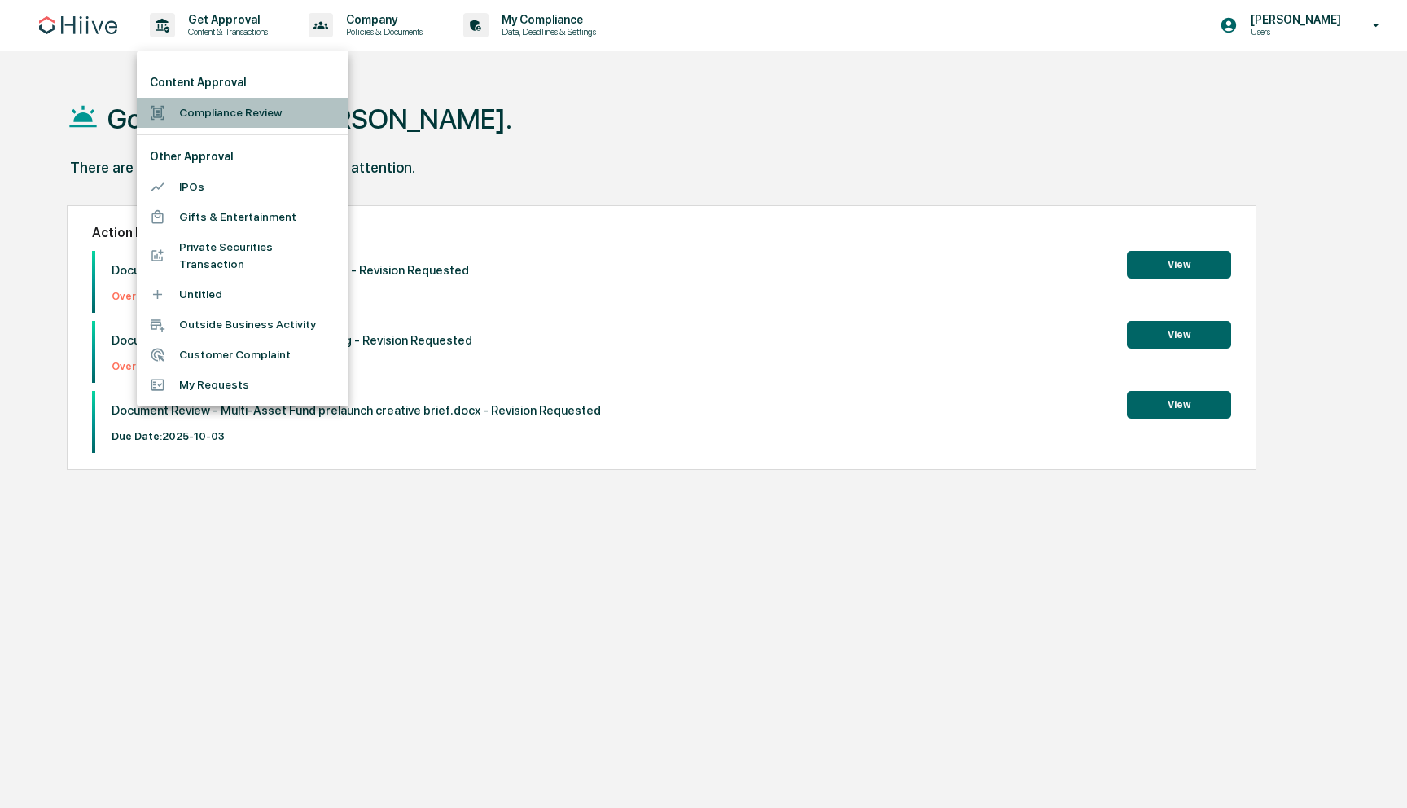
click at [249, 114] on li "Compliance Review" at bounding box center [243, 113] width 212 height 30
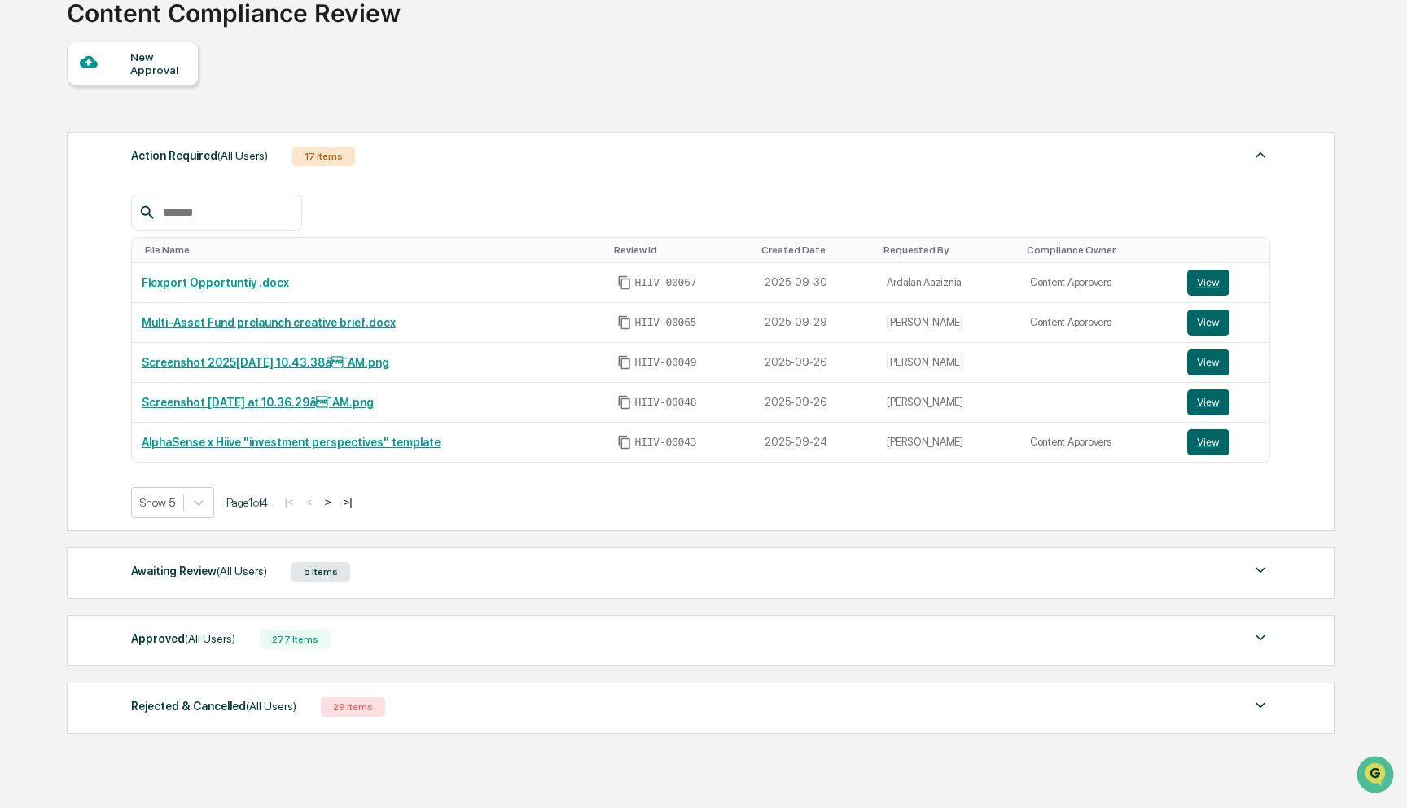
scroll to position [178, 0]
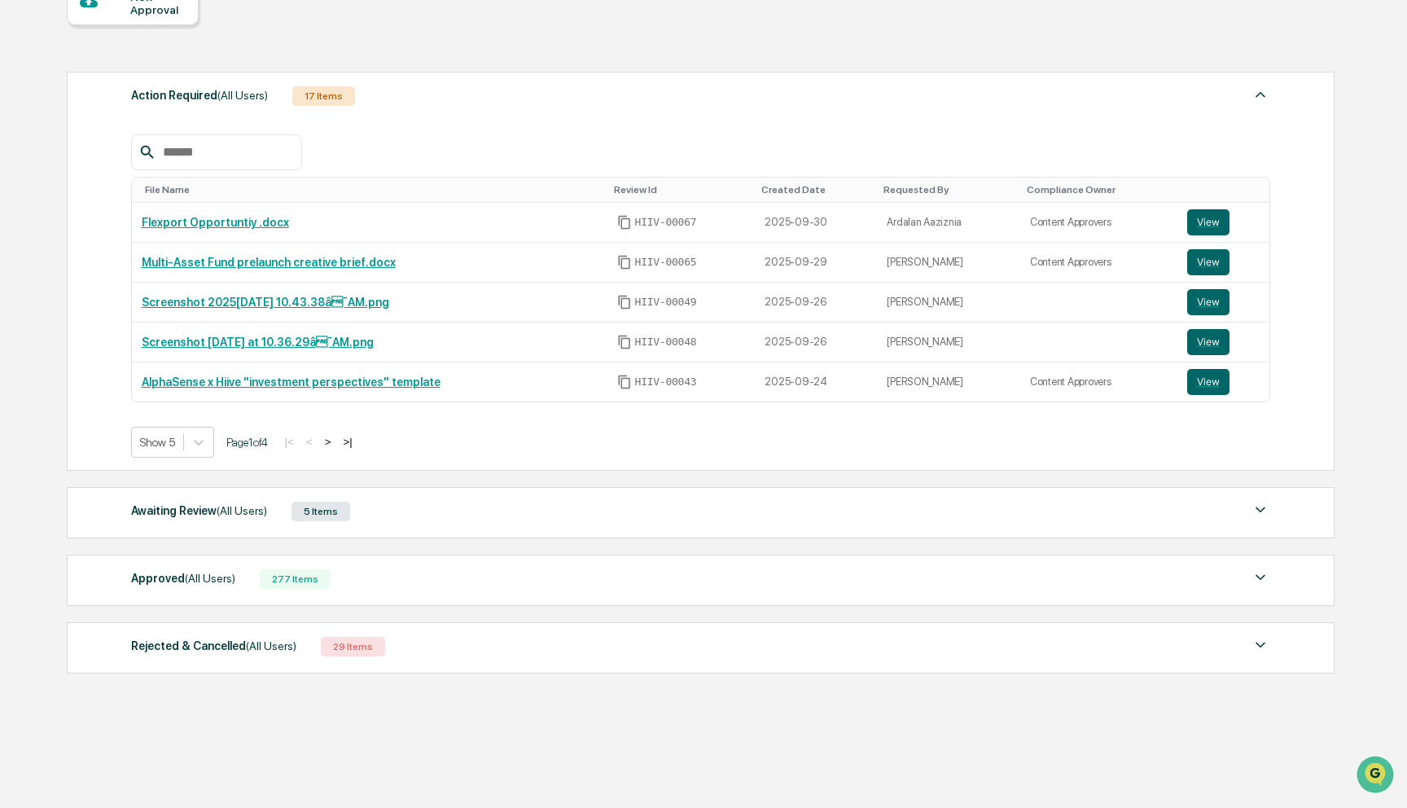
click at [336, 442] on button ">" at bounding box center [328, 442] width 16 height 14
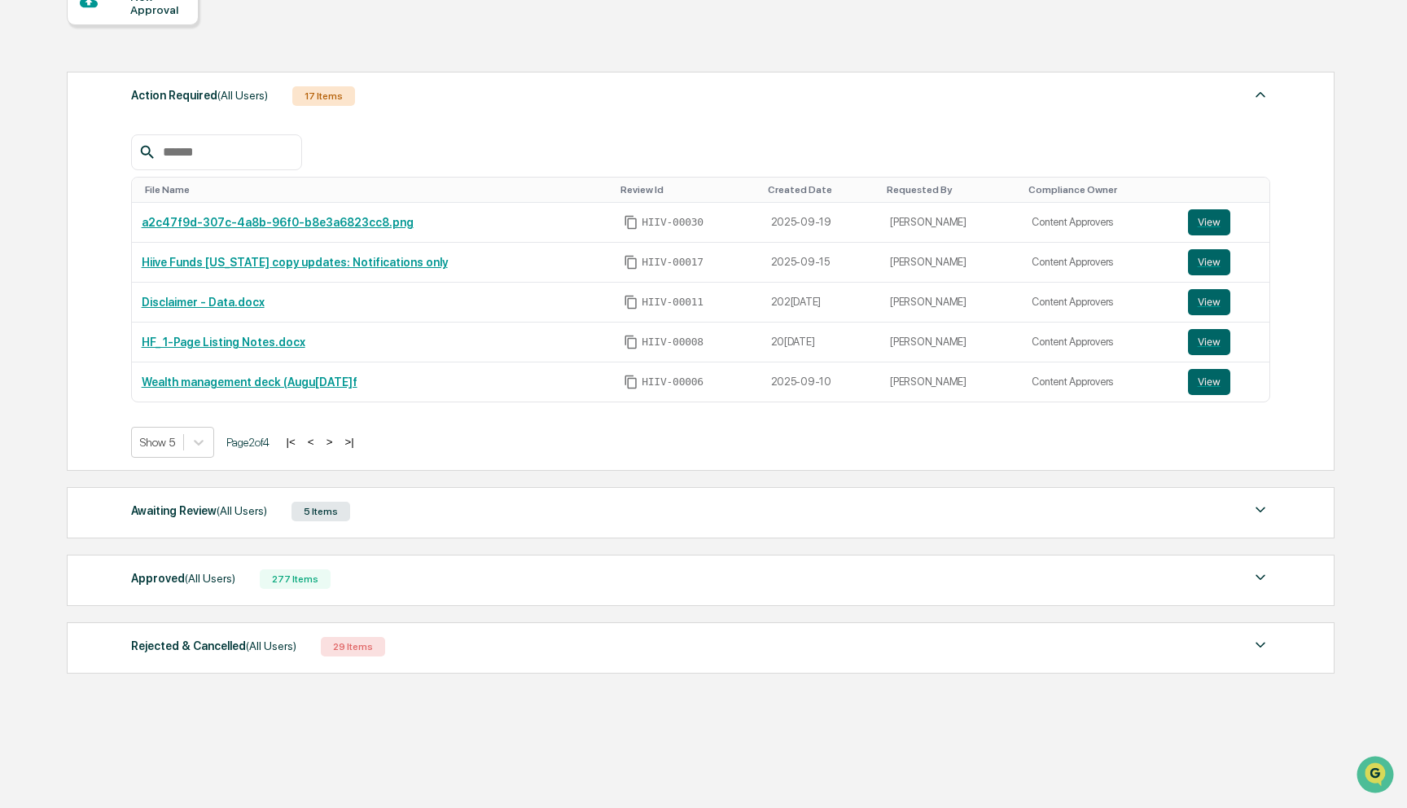
click at [338, 442] on button ">" at bounding box center [330, 442] width 16 height 14
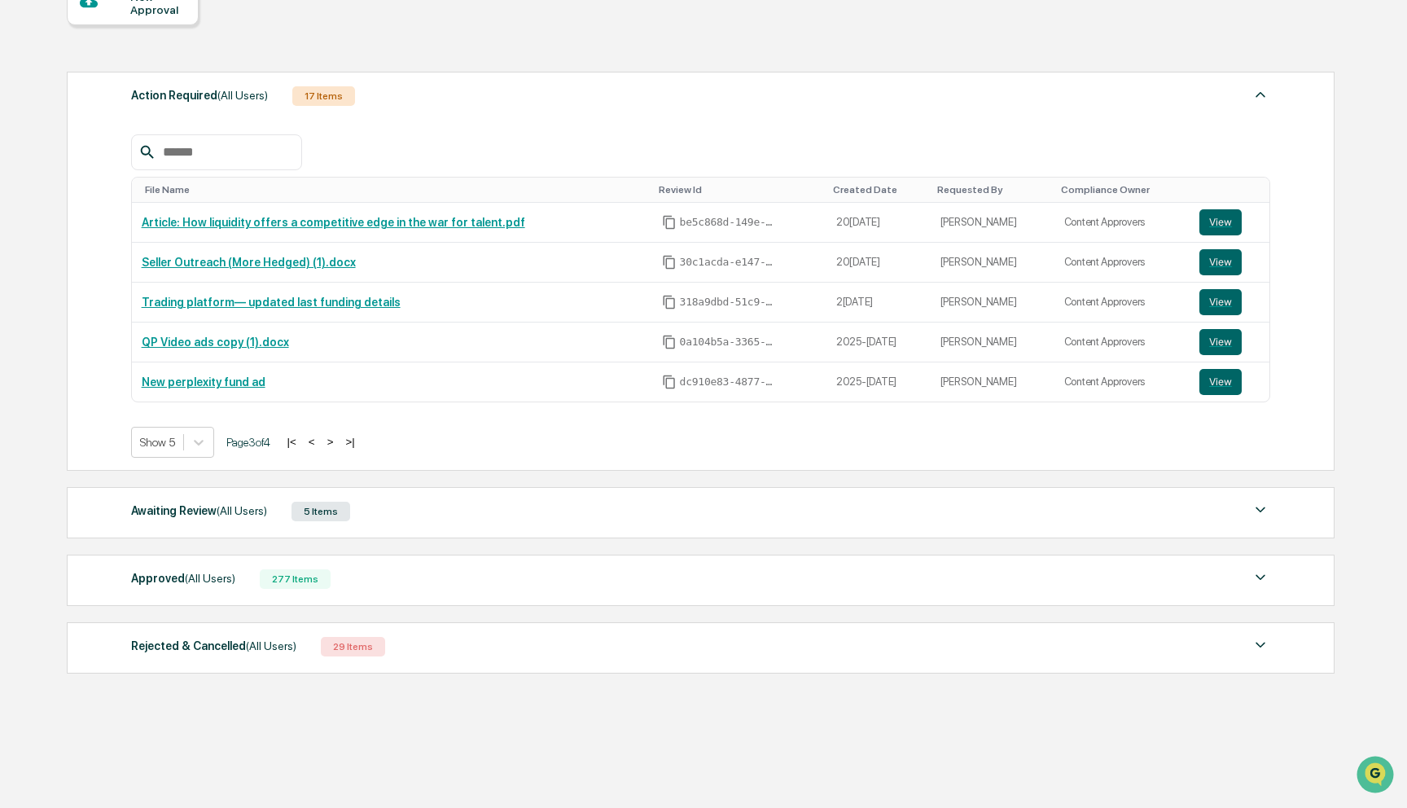
click at [406, 516] on div "Awaiting Review (All Users) 5 Items" at bounding box center [701, 511] width 1140 height 23
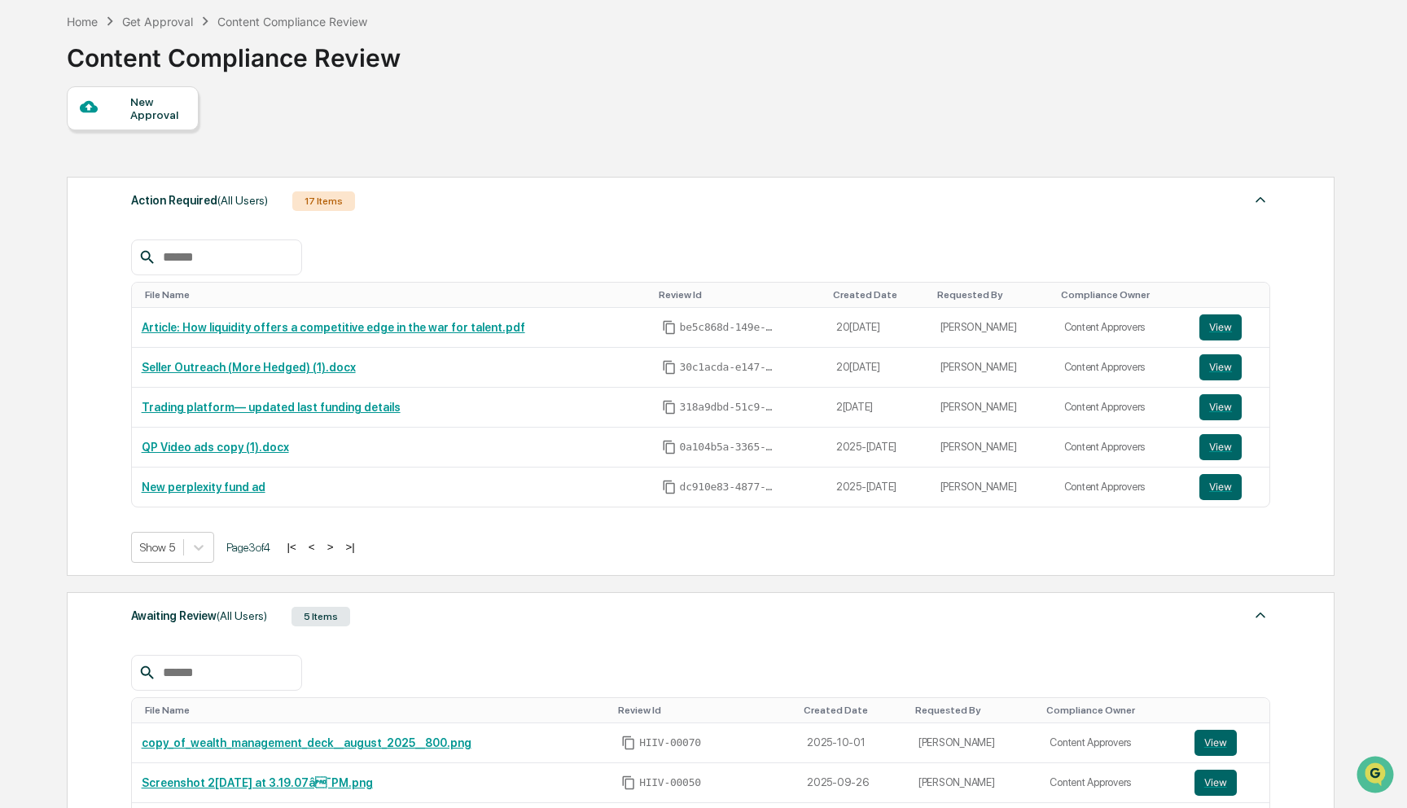
scroll to position [72, 0]
